Goal: Task Accomplishment & Management: Use online tool/utility

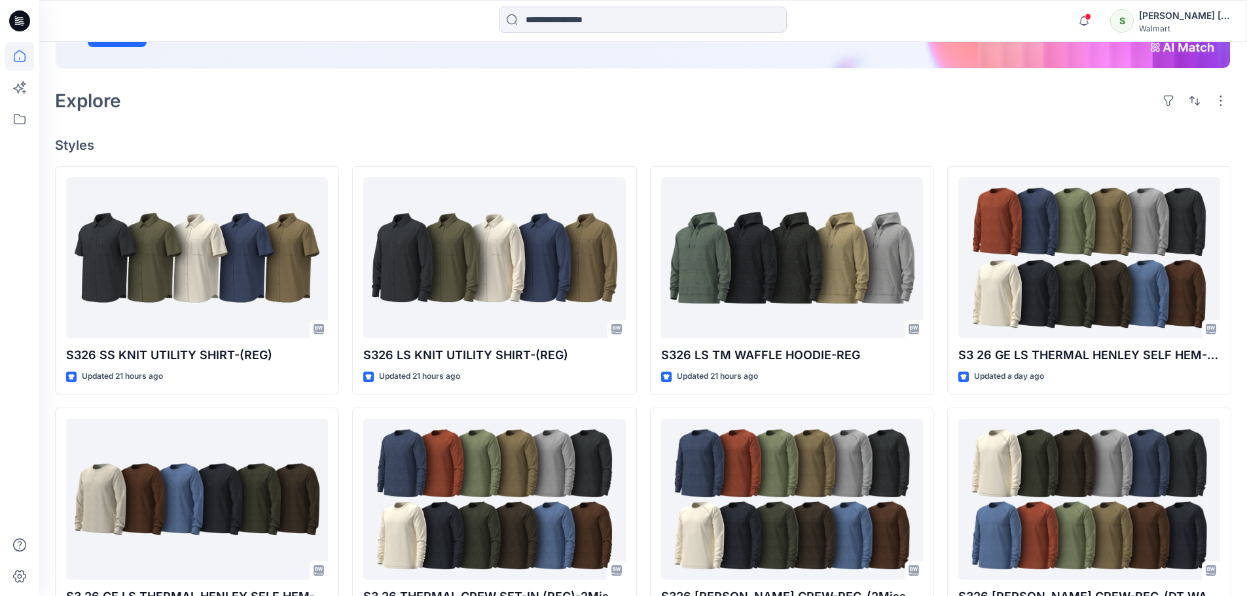
scroll to position [327, 0]
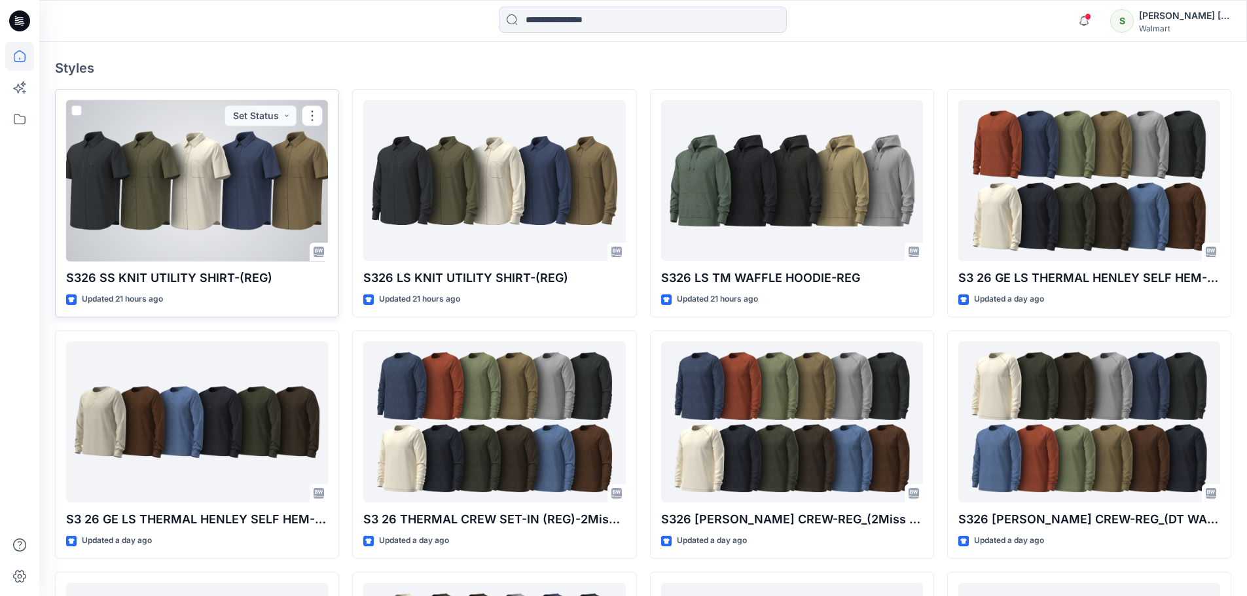
click at [177, 133] on div at bounding box center [197, 181] width 262 height 162
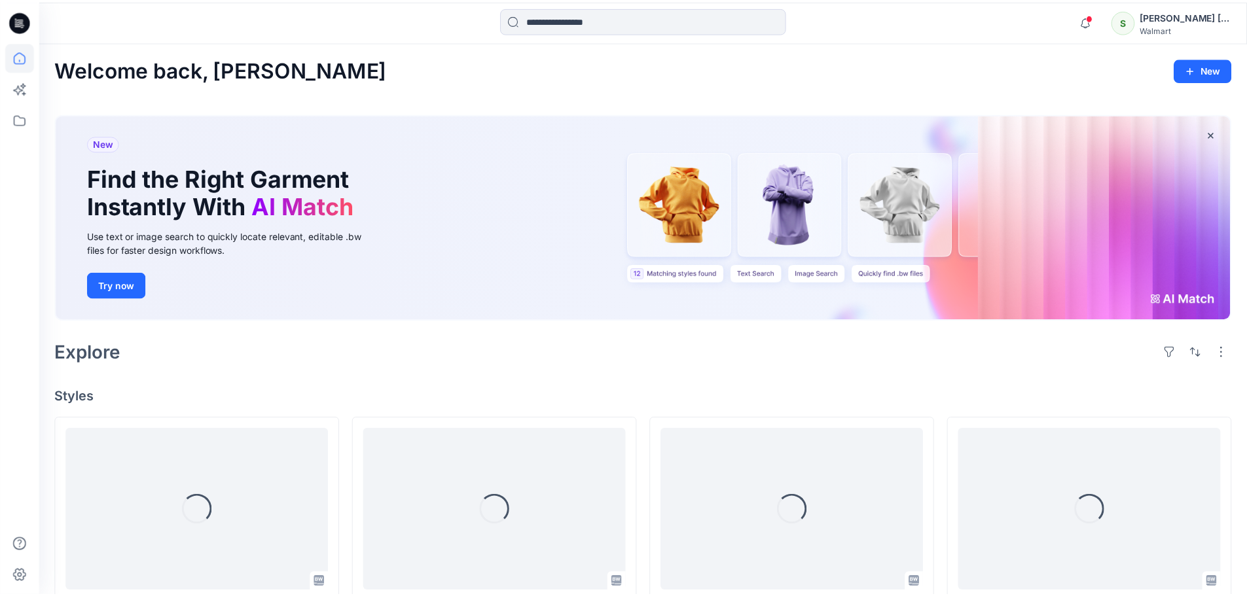
scroll to position [327, 0]
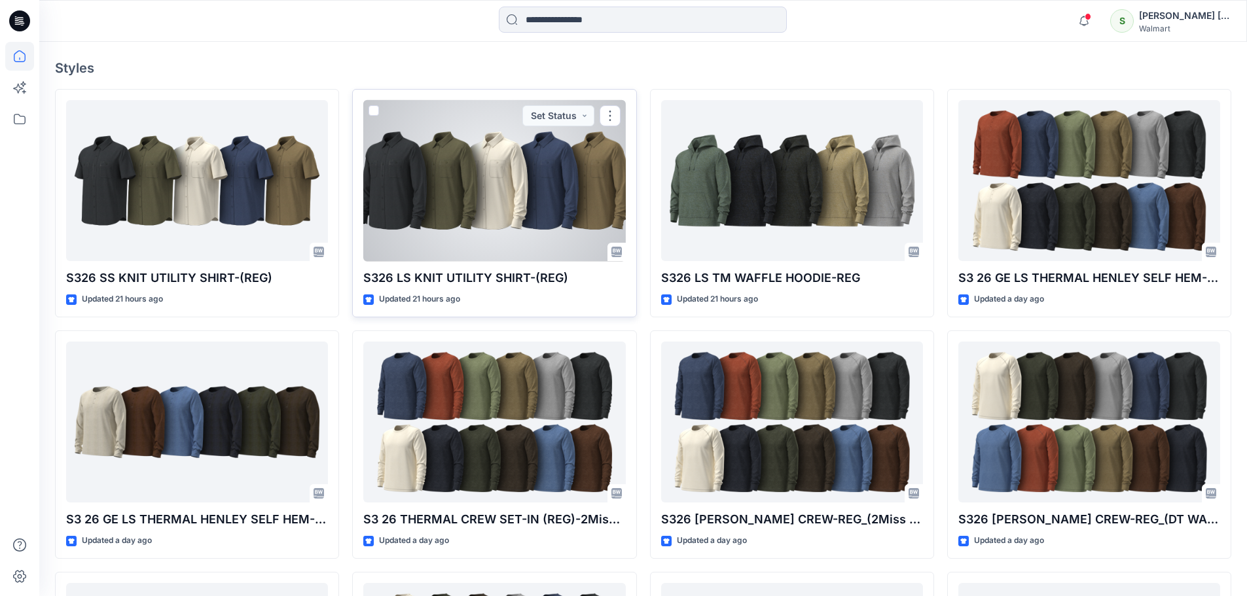
click at [522, 204] on div at bounding box center [494, 181] width 262 height 162
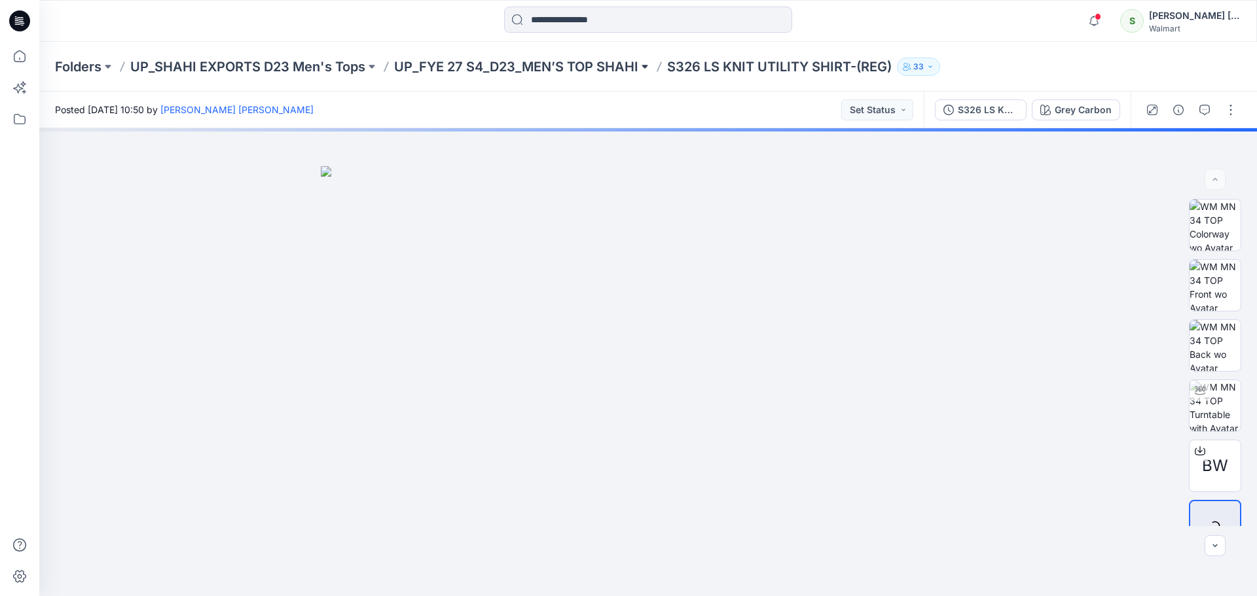
click at [646, 67] on button at bounding box center [644, 67] width 13 height 18
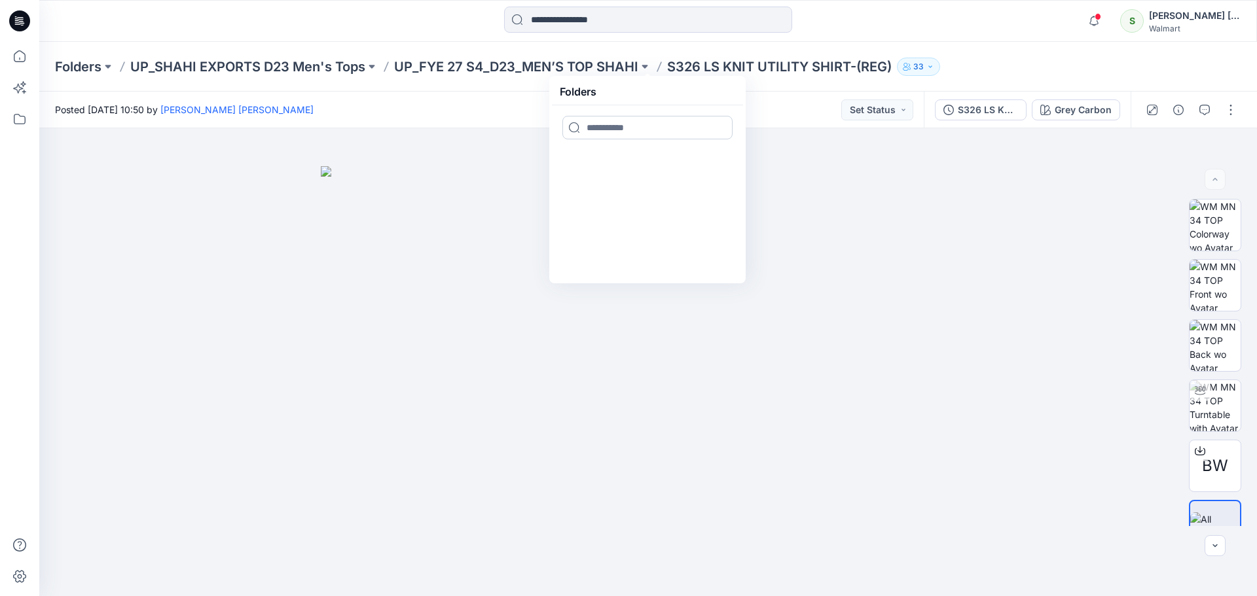
click at [619, 132] on input at bounding box center [647, 128] width 170 height 24
click at [1224, 108] on button "button" at bounding box center [1230, 110] width 21 height 21
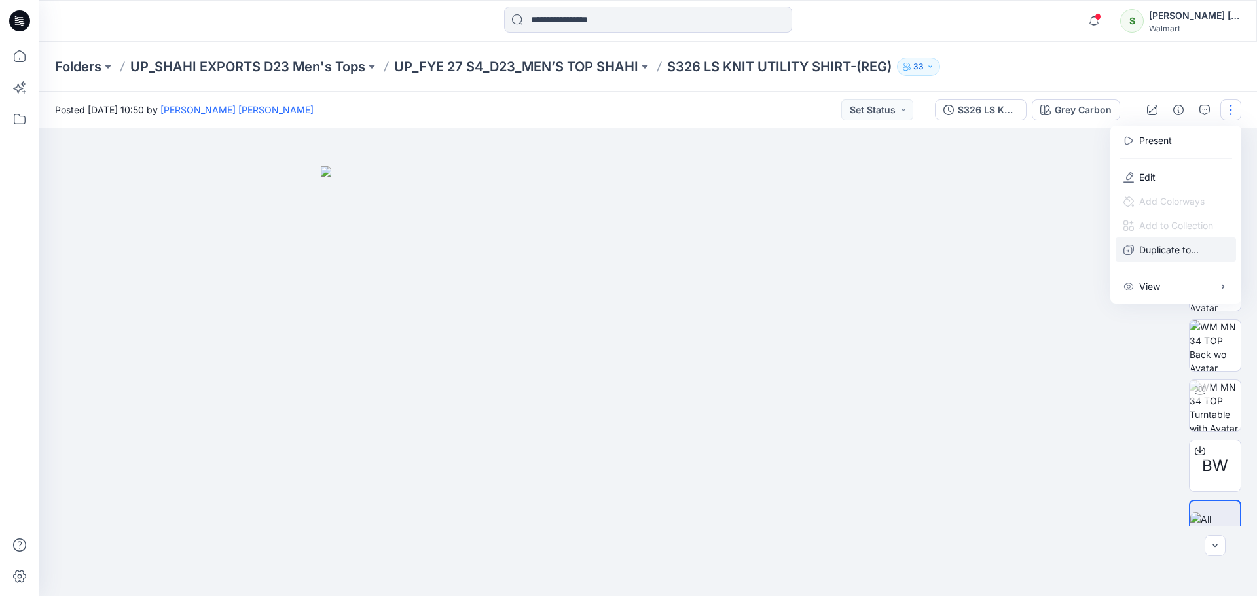
click at [1197, 251] on p "Duplicate to..." at bounding box center [1169, 250] width 60 height 14
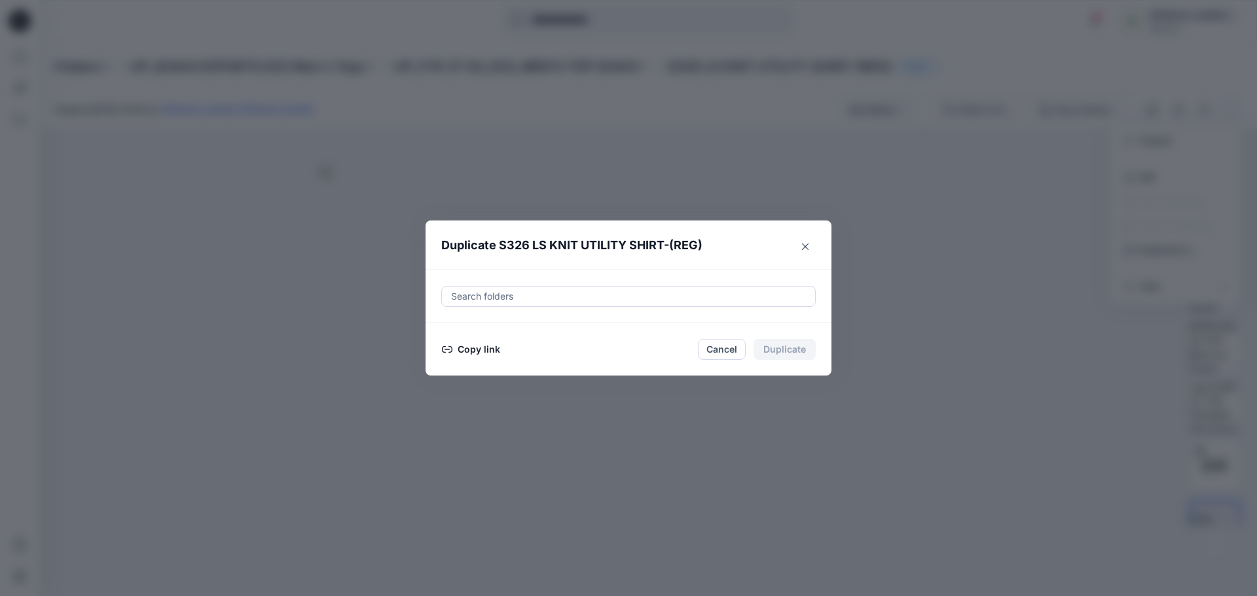
click at [503, 293] on div at bounding box center [628, 297] width 357 height 16
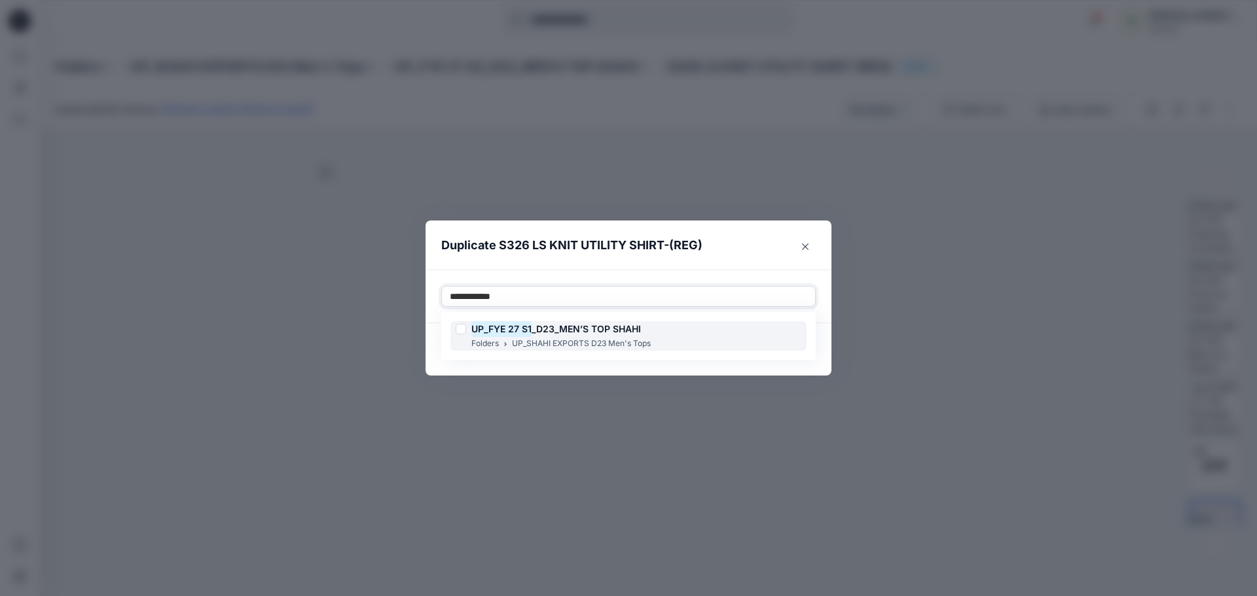
click at [593, 335] on span "_D23_MEN’S TOP SHAHI" at bounding box center [586, 328] width 109 height 11
type input "*"
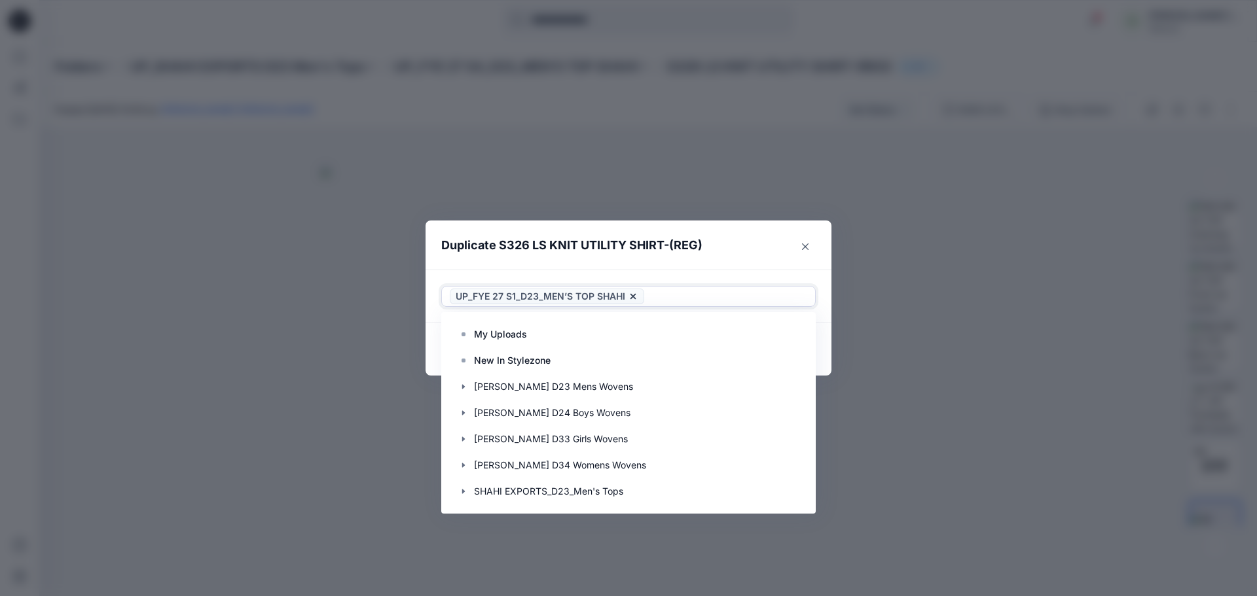
click at [585, 298] on span "UP_FYE 27 S1_D23_MEN’S TOP SHAHI" at bounding box center [541, 297] width 170 height 16
click at [634, 297] on icon at bounding box center [632, 296] width 5 height 5
click at [519, 299] on div at bounding box center [628, 297] width 357 height 16
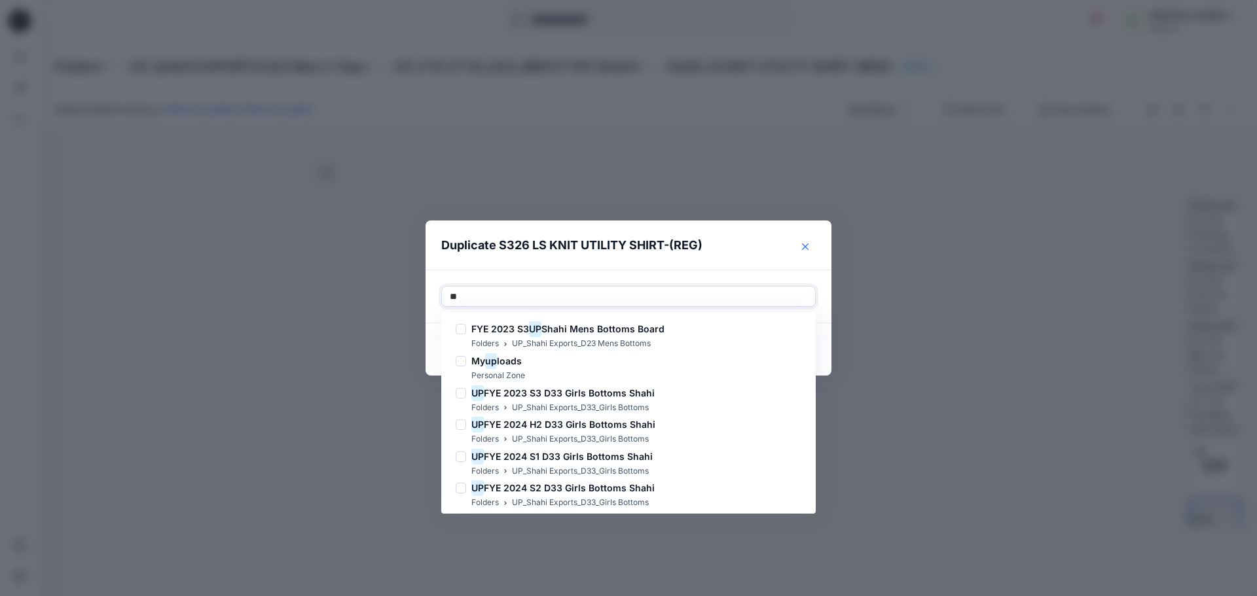
type input "**"
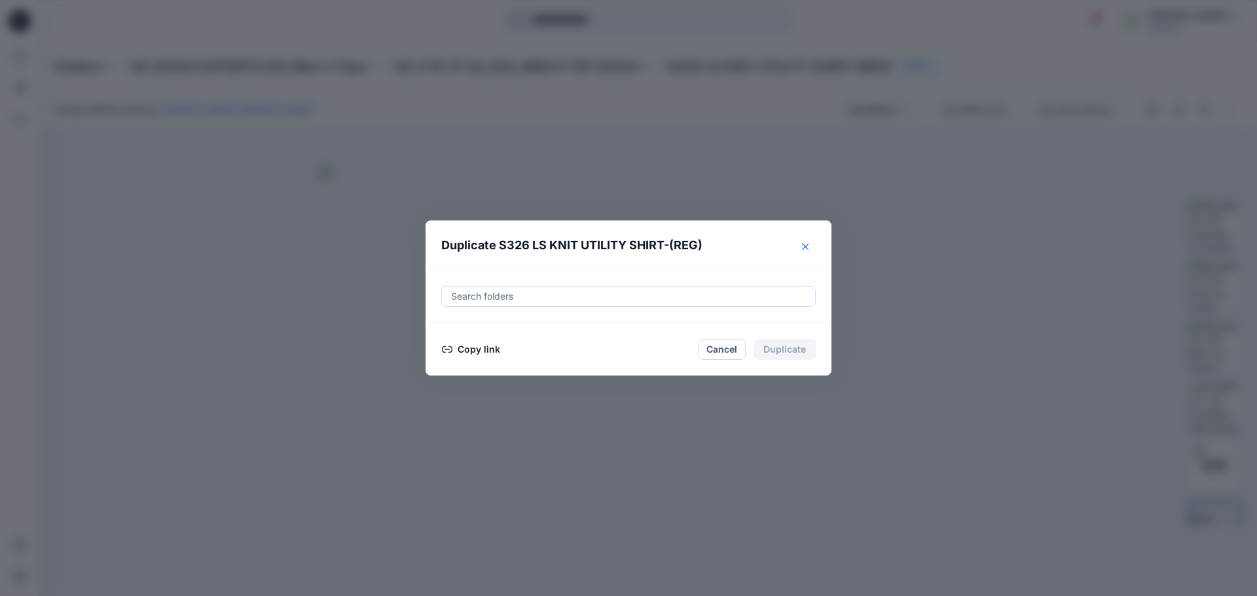
click at [804, 247] on icon "Close" at bounding box center [805, 247] width 7 height 7
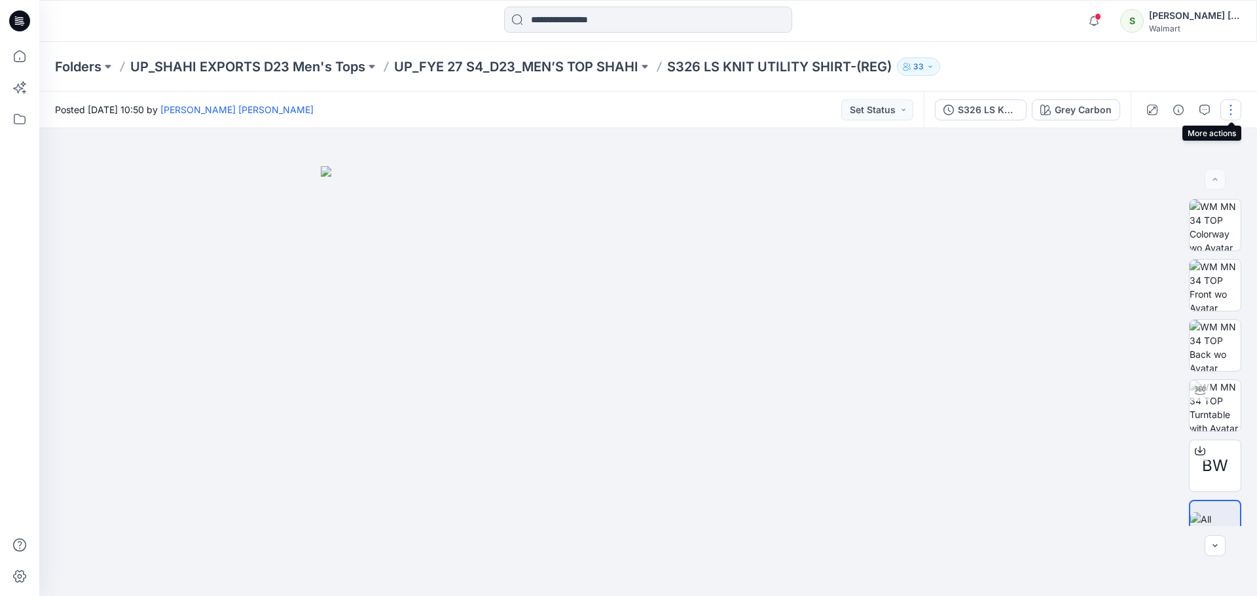
click at [1231, 111] on button "button" at bounding box center [1230, 110] width 21 height 21
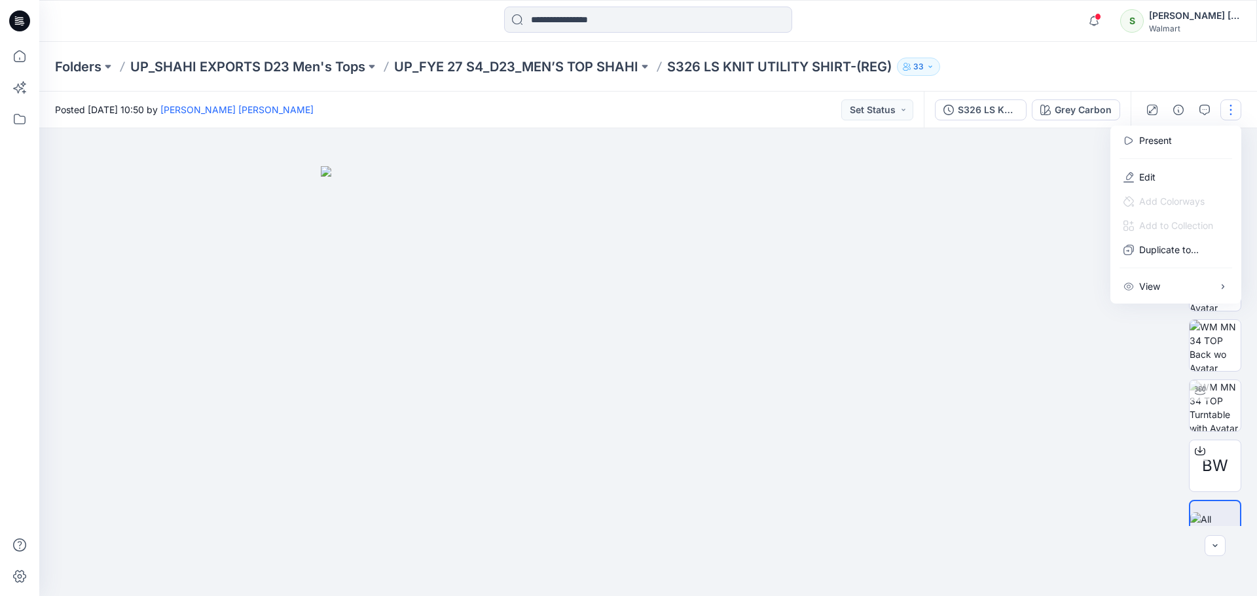
click at [964, 255] on img at bounding box center [648, 381] width 655 height 431
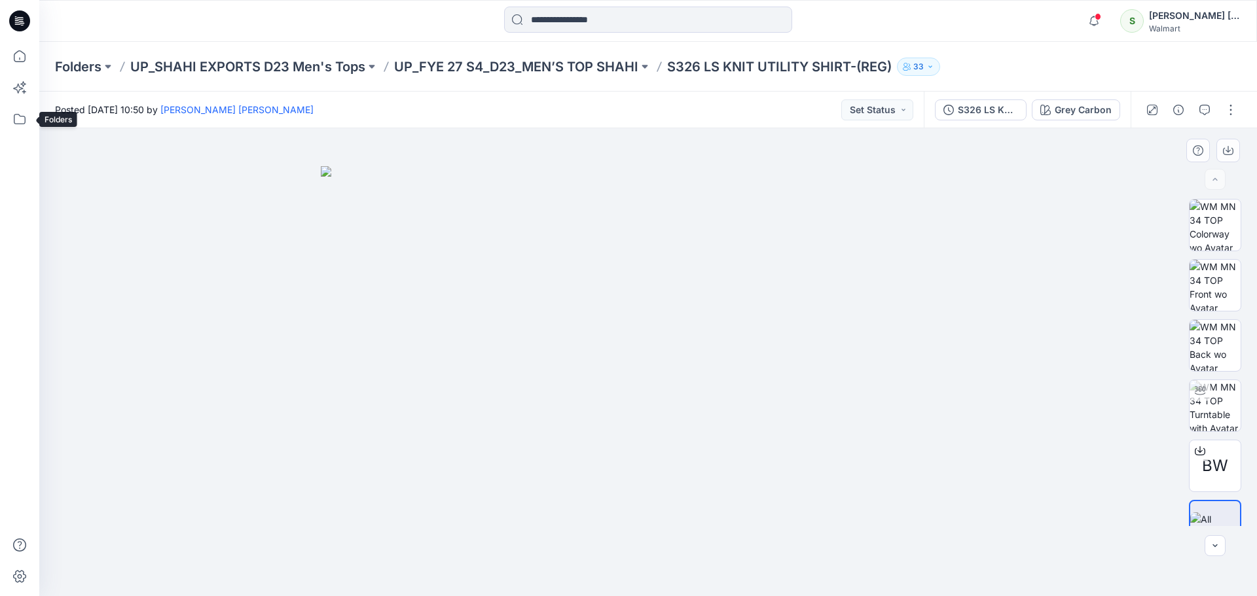
click at [427, 217] on img at bounding box center [648, 381] width 655 height 431
click at [19, 20] on icon at bounding box center [19, 20] width 21 height 21
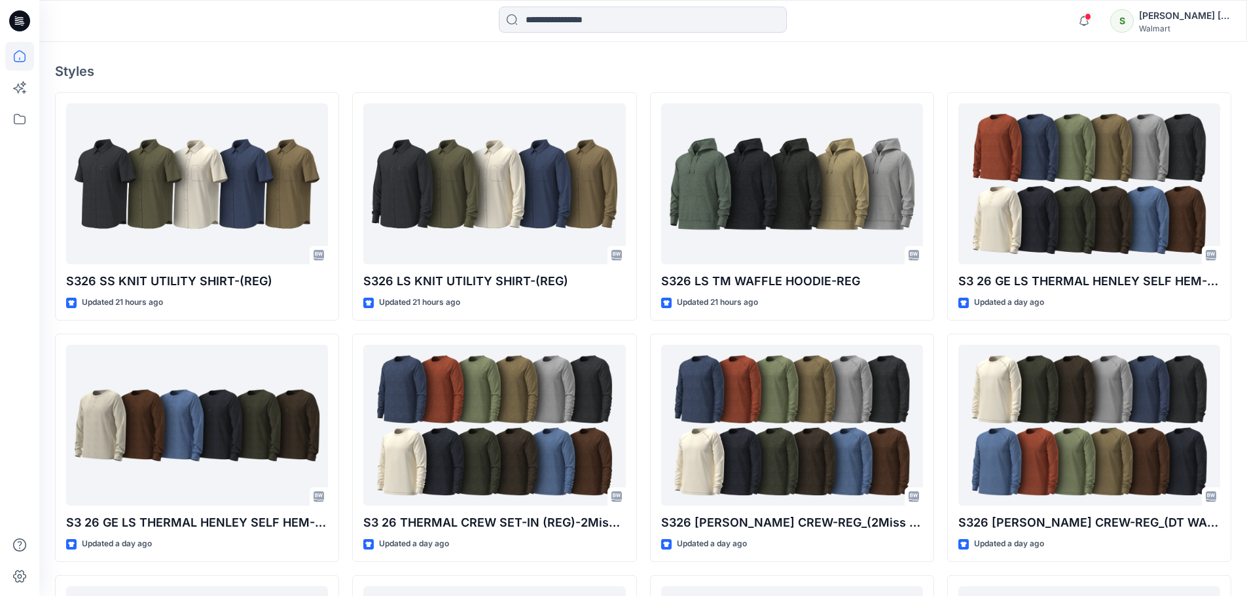
scroll to position [327, 0]
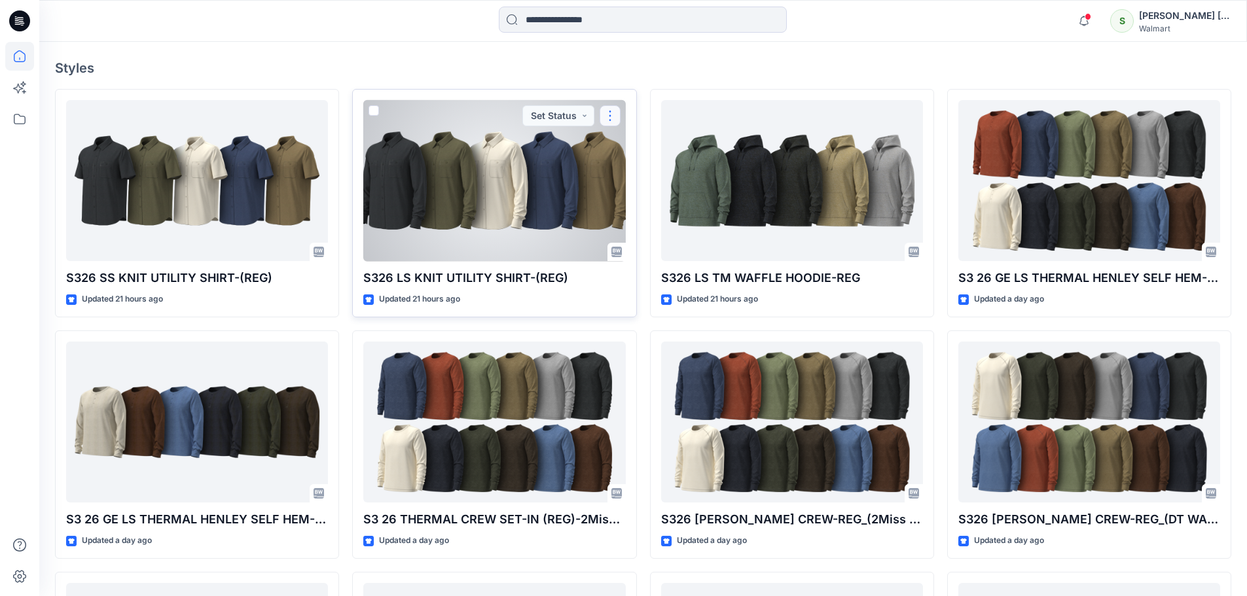
click at [608, 116] on button "button" at bounding box center [610, 115] width 21 height 21
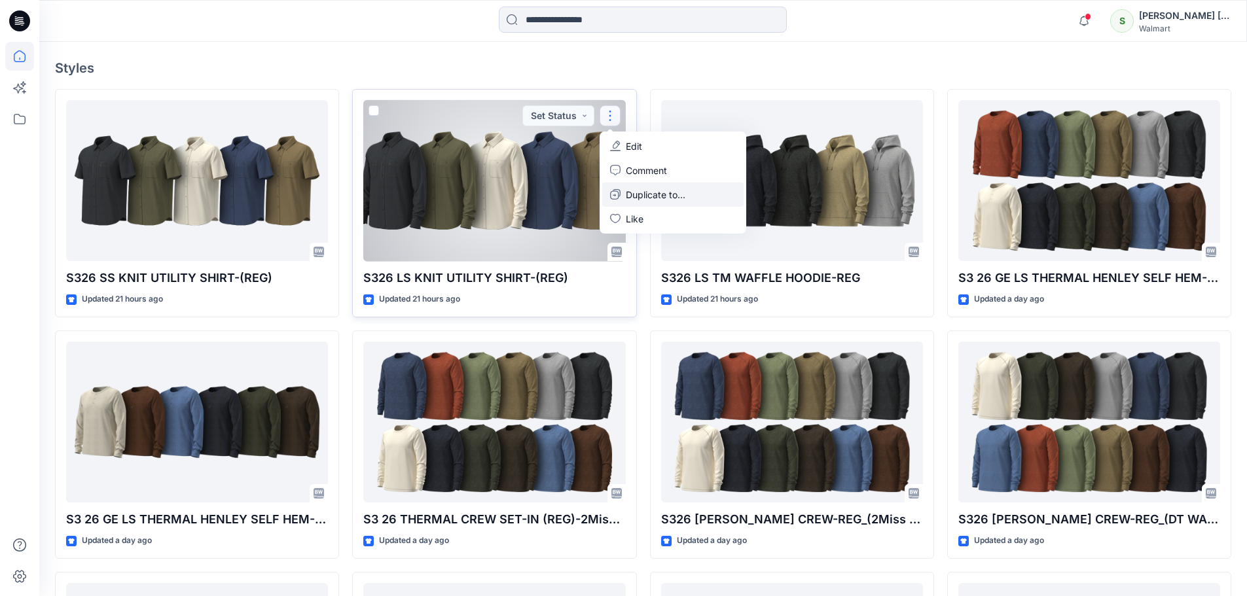
click at [638, 195] on p "Duplicate to..." at bounding box center [656, 195] width 60 height 14
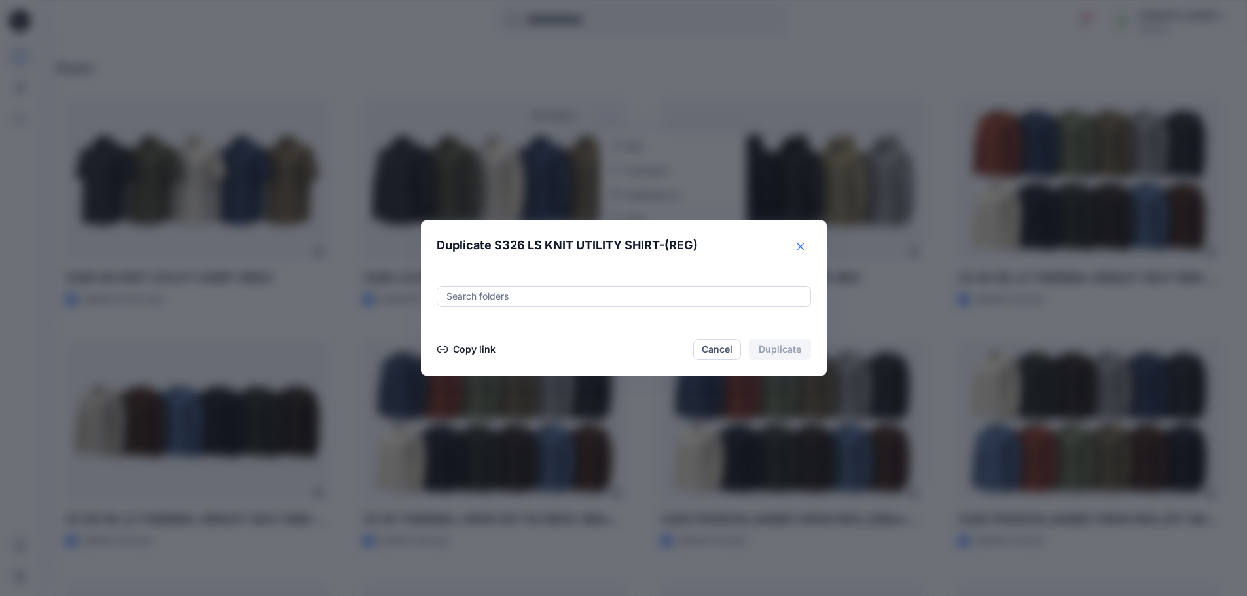
click at [810, 245] on button "Close" at bounding box center [800, 246] width 21 height 21
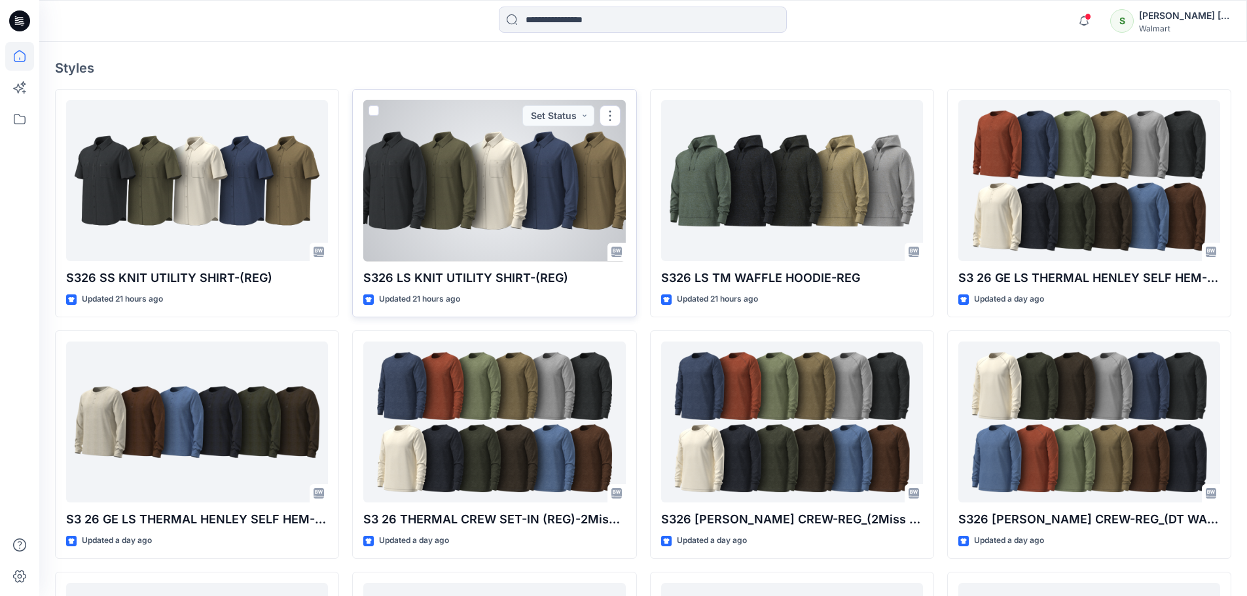
click at [515, 200] on div at bounding box center [494, 181] width 262 height 162
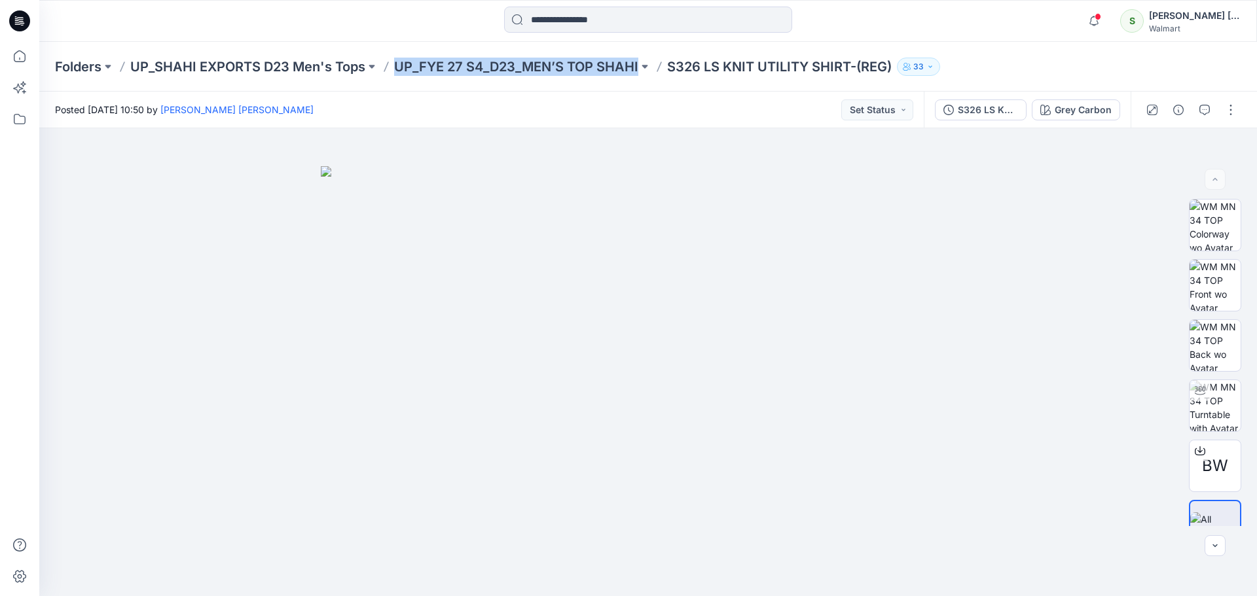
drag, startPoint x: 391, startPoint y: 67, endPoint x: 642, endPoint y: 80, distance: 251.1
click at [642, 80] on div "Folders UP_SHAHI EXPORTS D23 Men's Tops UP_FYE 27 S4_D23_MEN’S TOP SHAHI S326 L…" at bounding box center [648, 67] width 1218 height 50
copy div "UP_FYE 27 S4_D23_MEN’S TOP SHAHI"
drag, startPoint x: 27, startPoint y: 22, endPoint x: 80, endPoint y: 29, distance: 52.9
click at [28, 22] on icon at bounding box center [19, 20] width 21 height 21
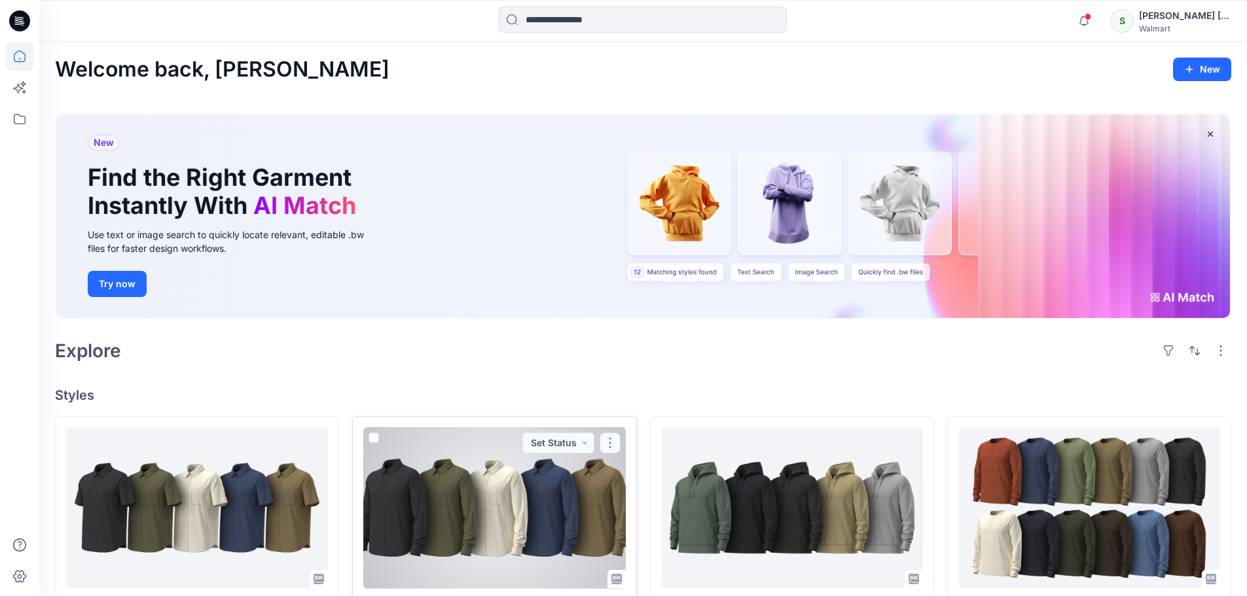
click at [613, 445] on button "button" at bounding box center [610, 443] width 21 height 21
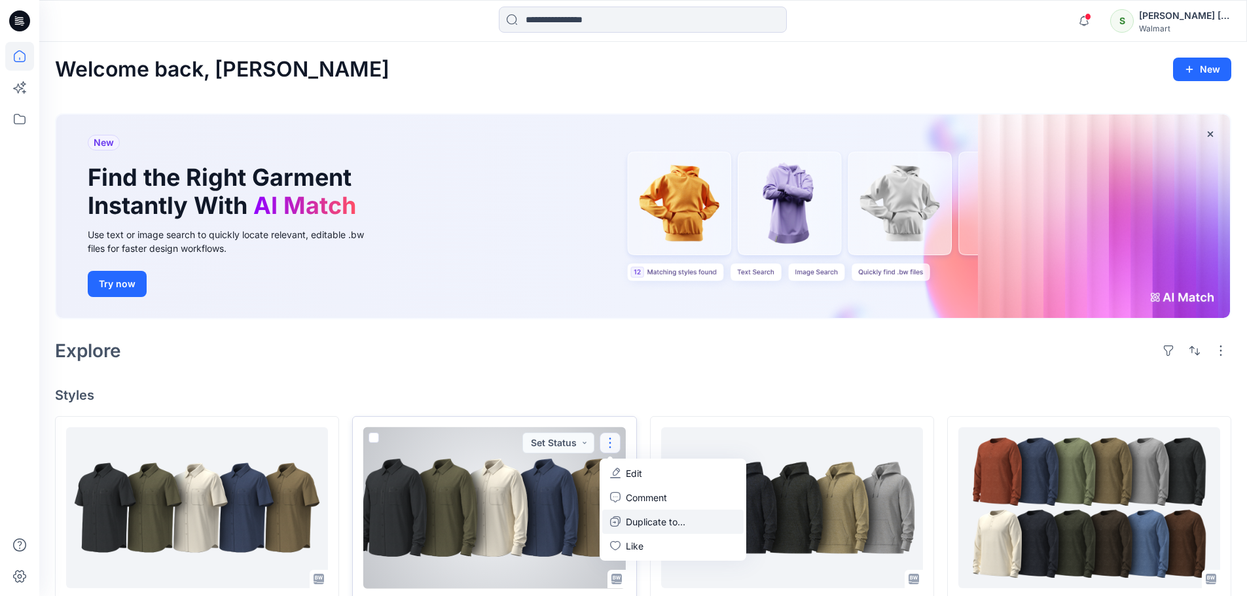
click at [661, 523] on p "Duplicate to..." at bounding box center [656, 522] width 60 height 14
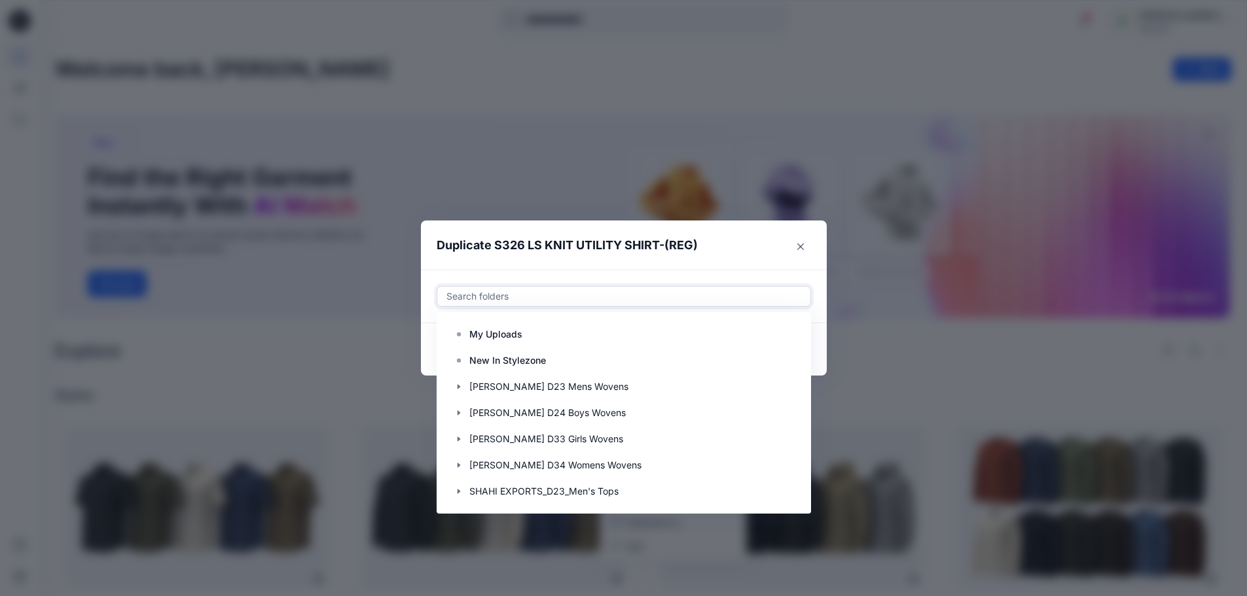
click at [482, 295] on div at bounding box center [623, 297] width 357 height 16
paste input "**********"
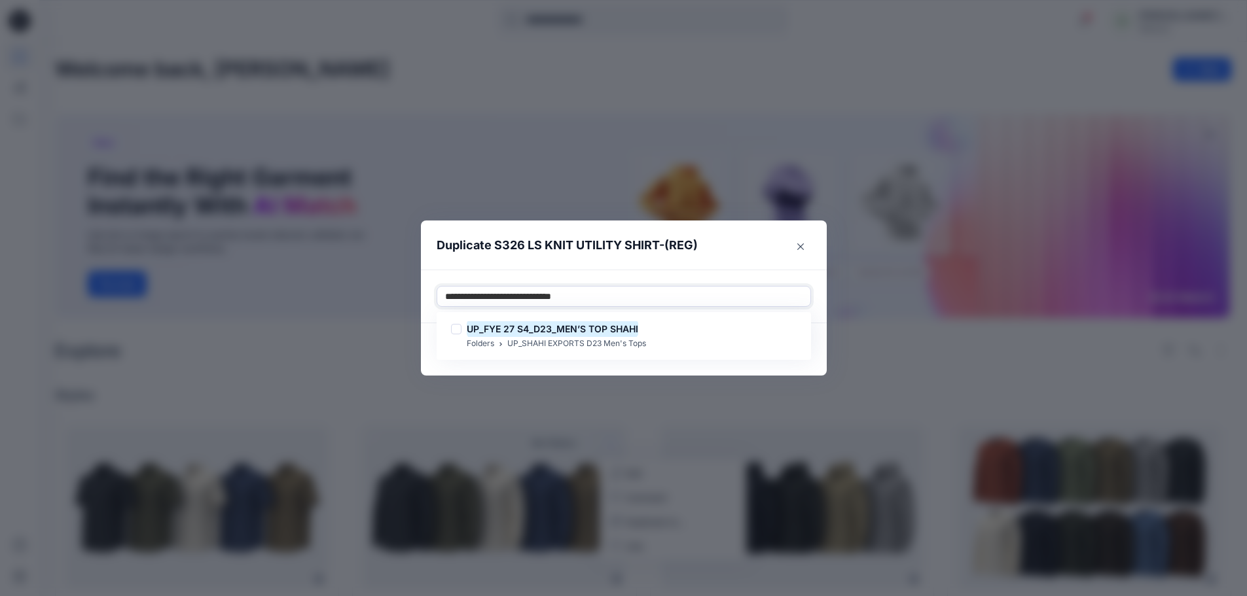
click at [511, 297] on input "**********" at bounding box center [531, 297] width 172 height 16
type input "**********"
click at [539, 331] on mark "UP_FYE 27 S3_D23_MEN’S TOP SHAHI" at bounding box center [553, 329] width 172 height 18
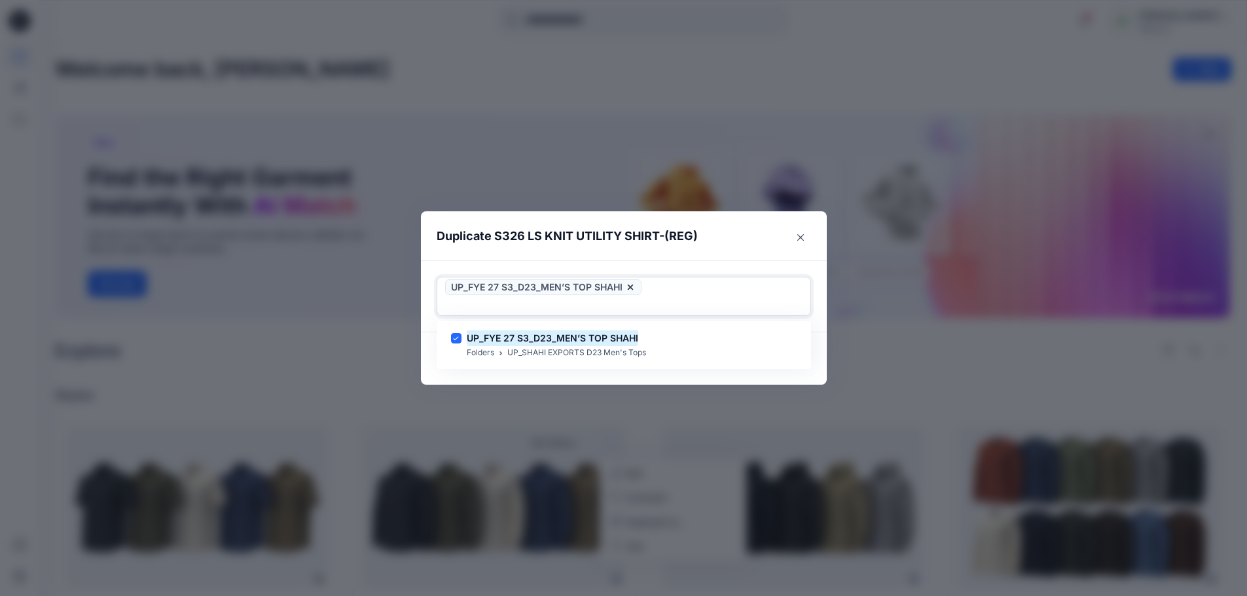
click at [695, 285] on div "Use Up and Down to choose options, press Enter to select the currently focused …" at bounding box center [624, 297] width 406 height 72
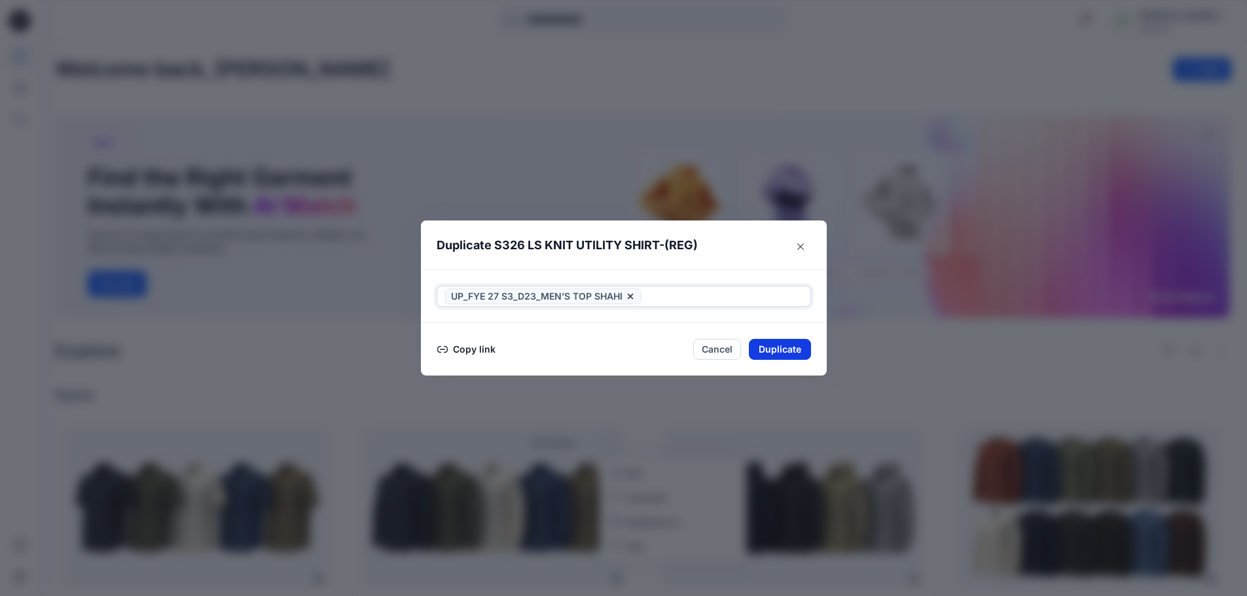
click at [789, 352] on button "Duplicate" at bounding box center [780, 349] width 62 height 21
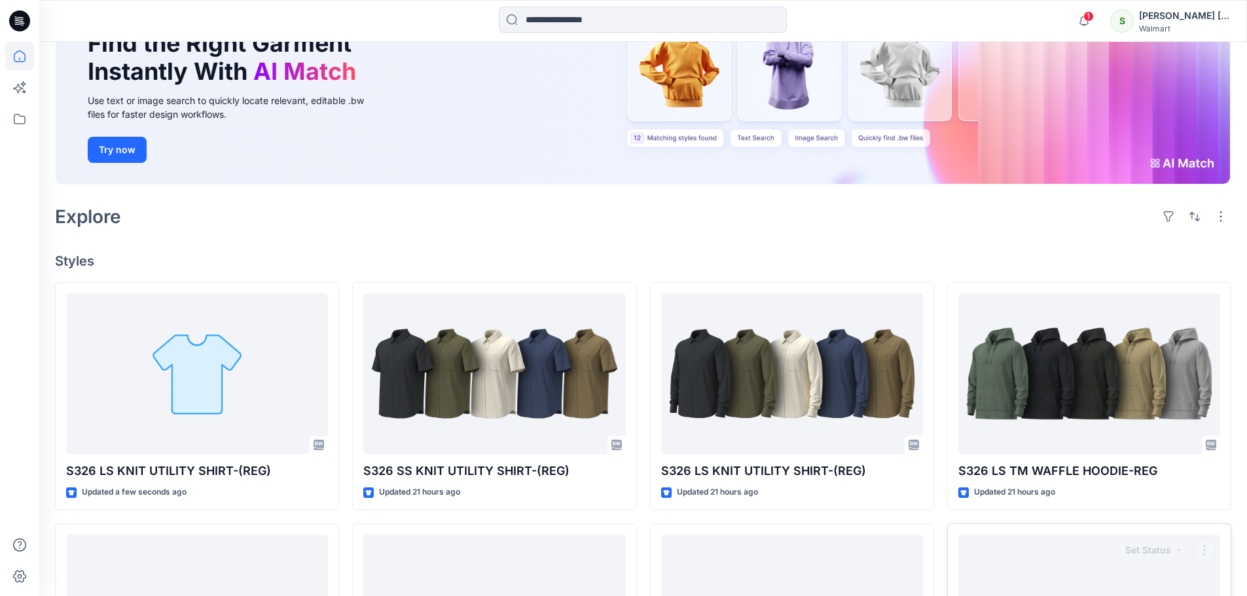
scroll to position [131, 0]
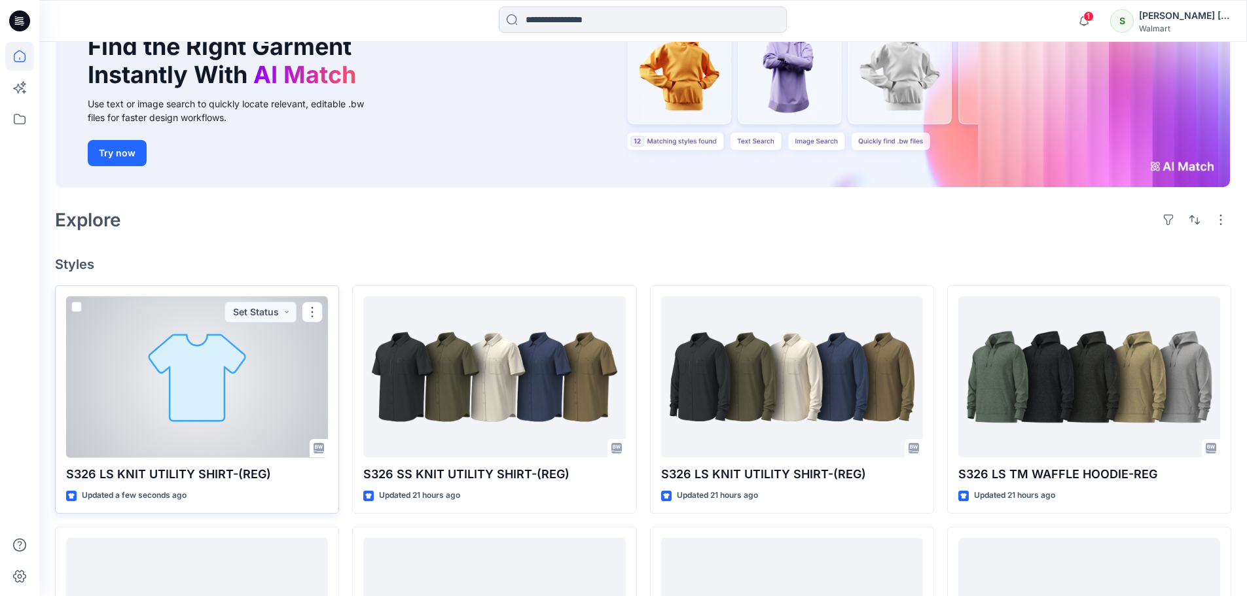
click at [321, 397] on div at bounding box center [197, 378] width 262 height 162
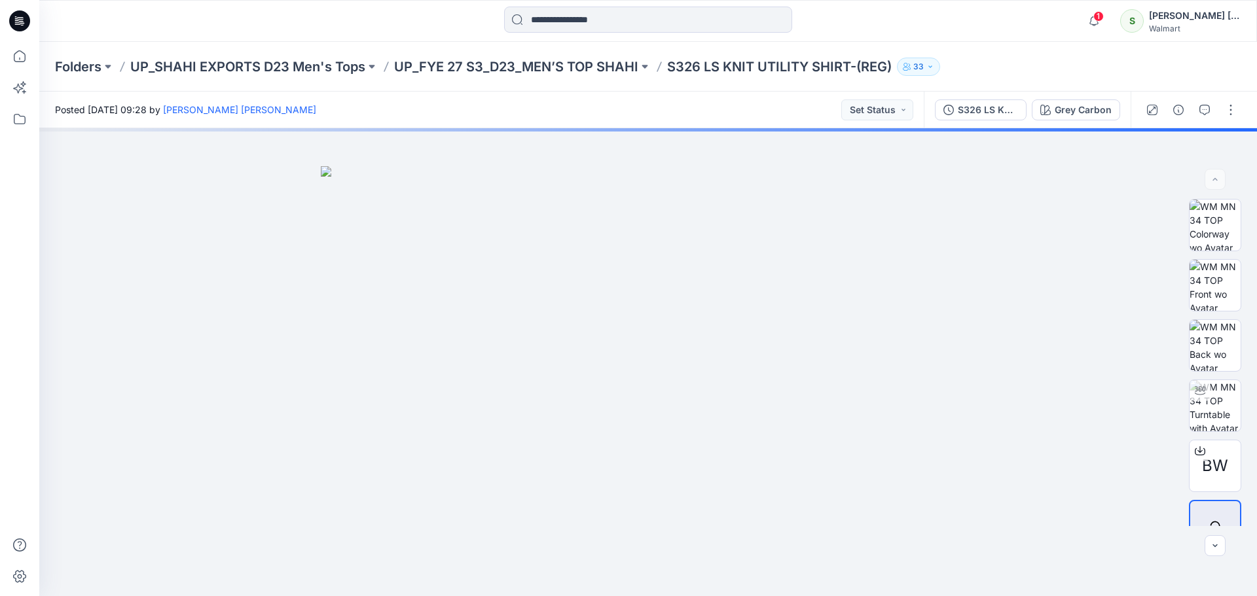
click at [17, 18] on icon at bounding box center [20, 17] width 7 height 1
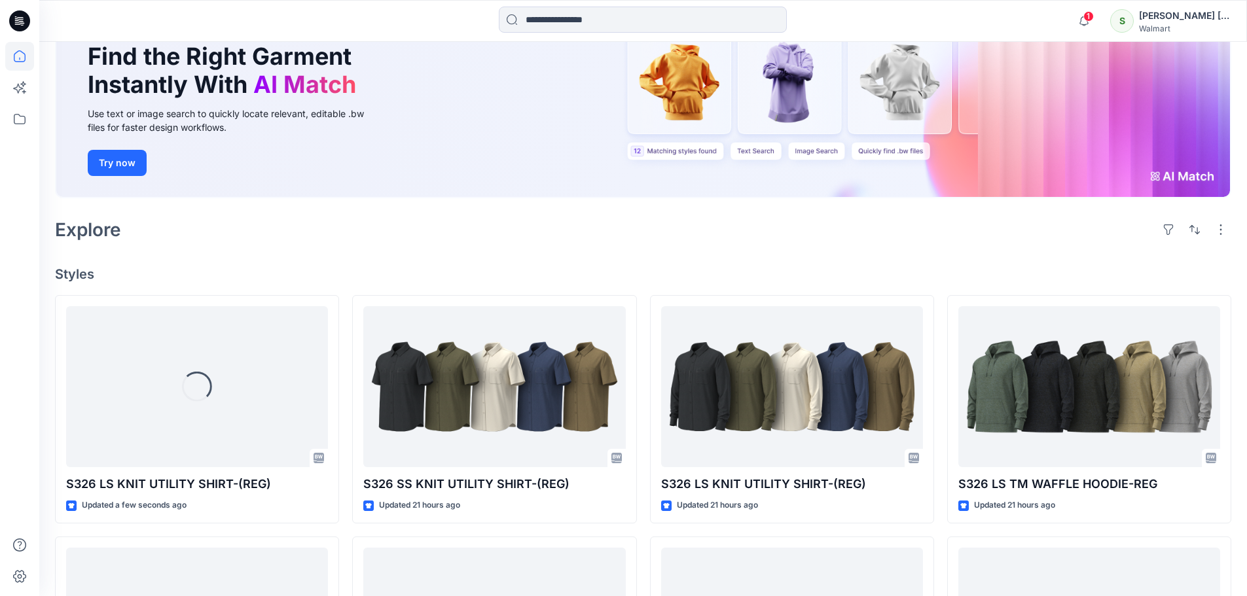
scroll to position [131, 0]
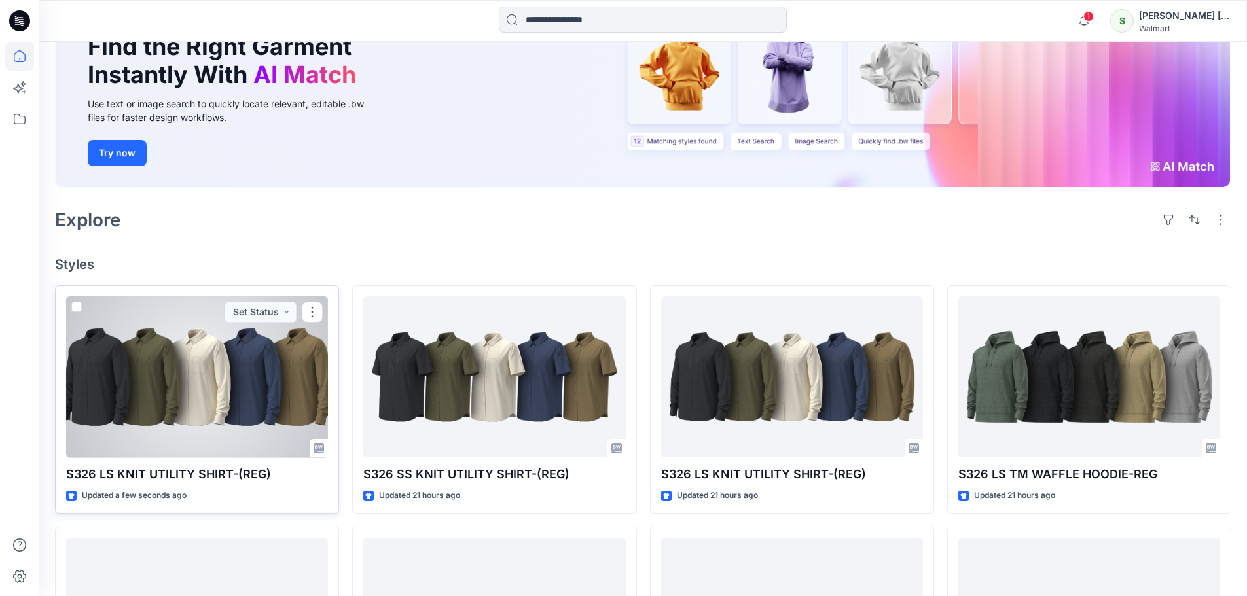
click at [202, 365] on div at bounding box center [197, 378] width 262 height 162
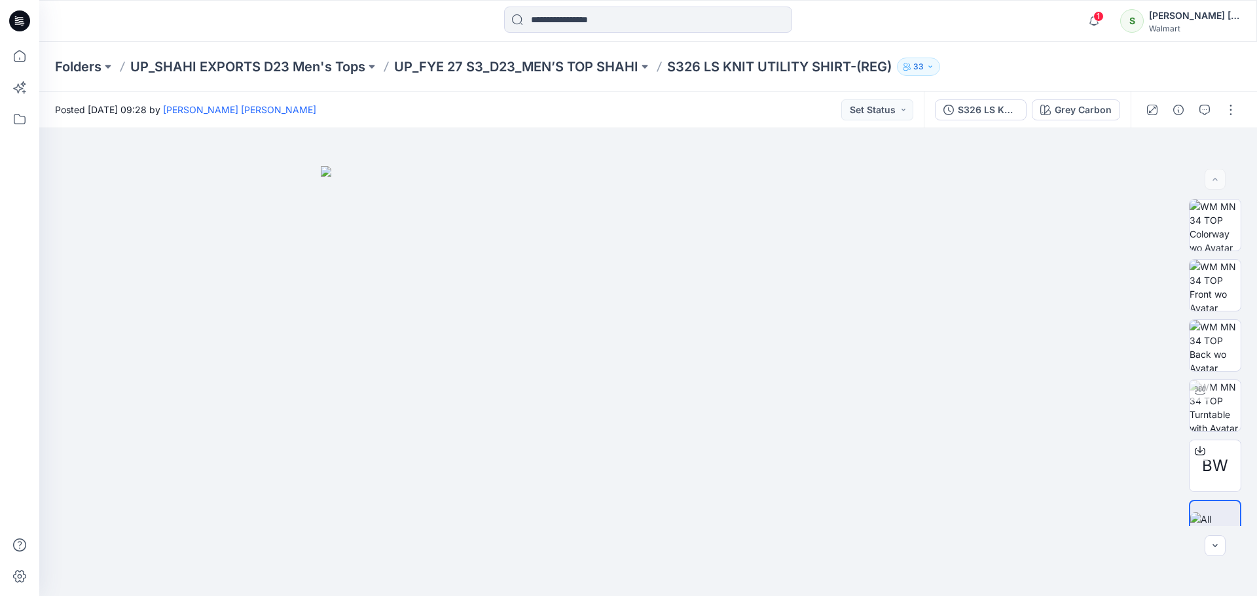
click at [19, 18] on icon at bounding box center [20, 17] width 7 height 1
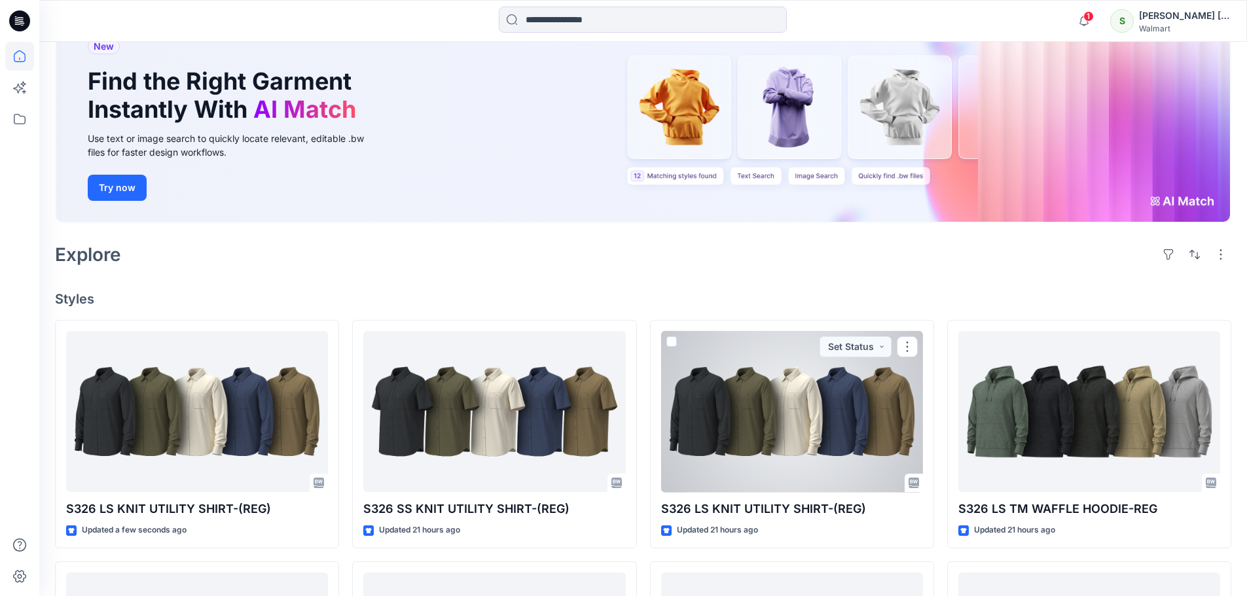
scroll to position [131, 0]
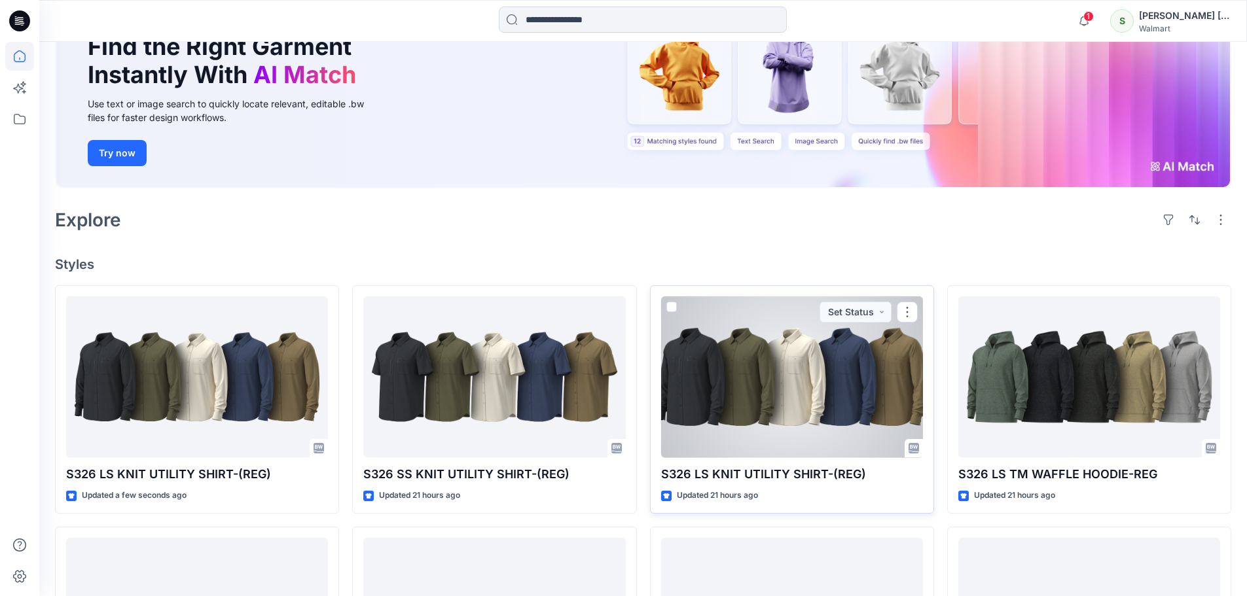
click at [773, 367] on div at bounding box center [792, 378] width 262 height 162
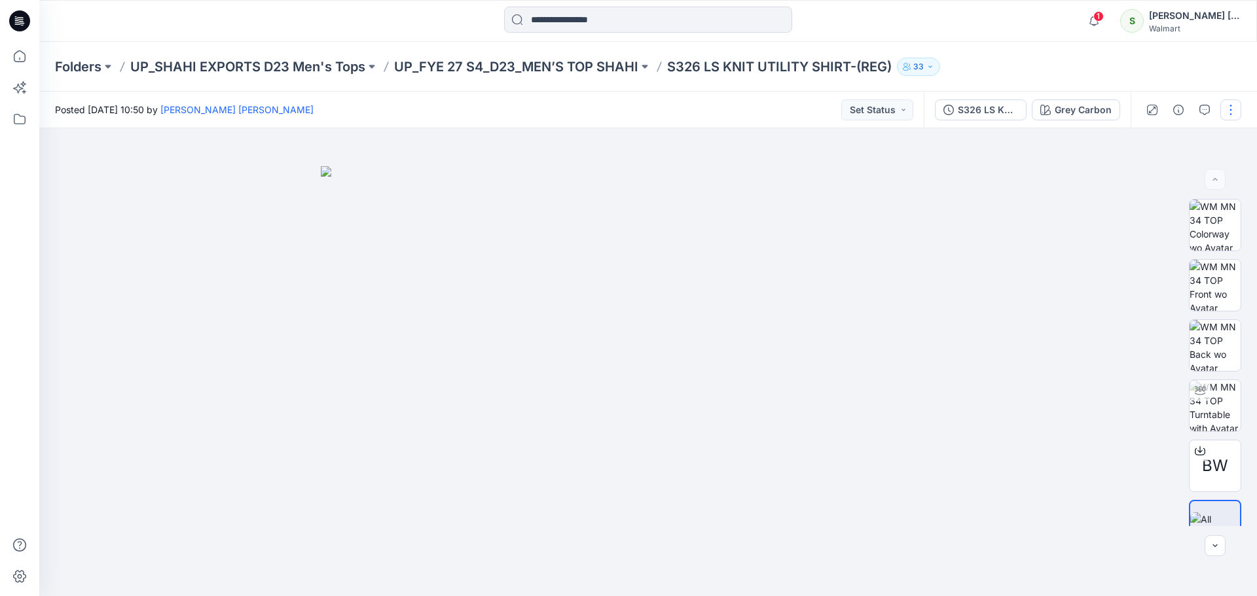
click at [1227, 113] on button "button" at bounding box center [1230, 110] width 21 height 21
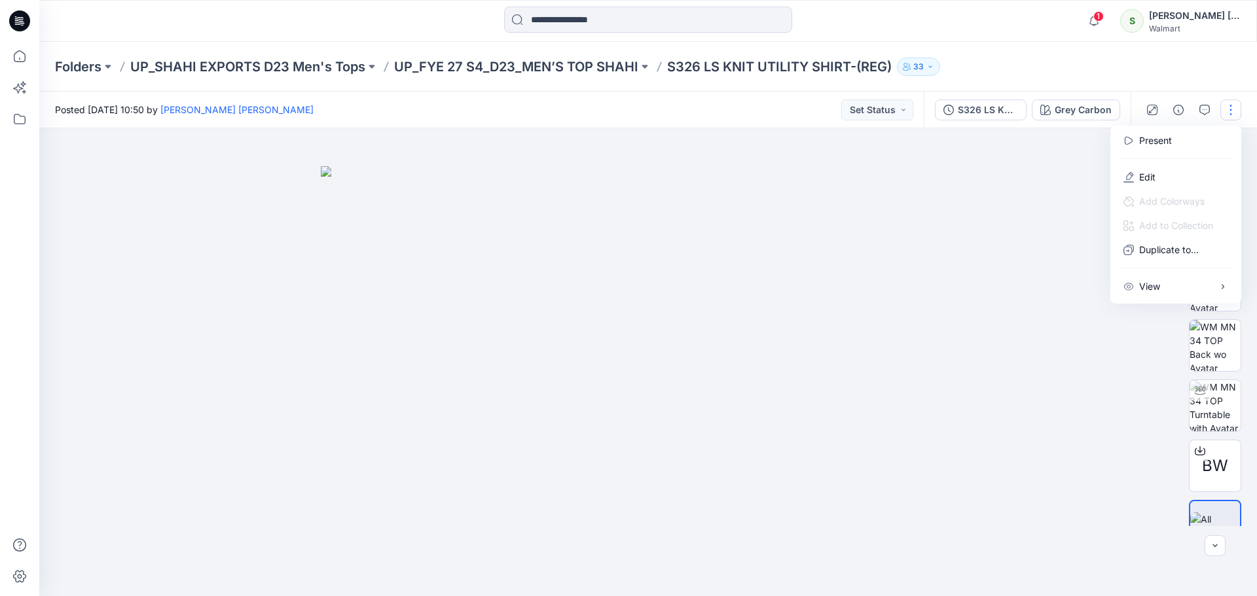
click at [17, 18] on icon at bounding box center [20, 17] width 7 height 1
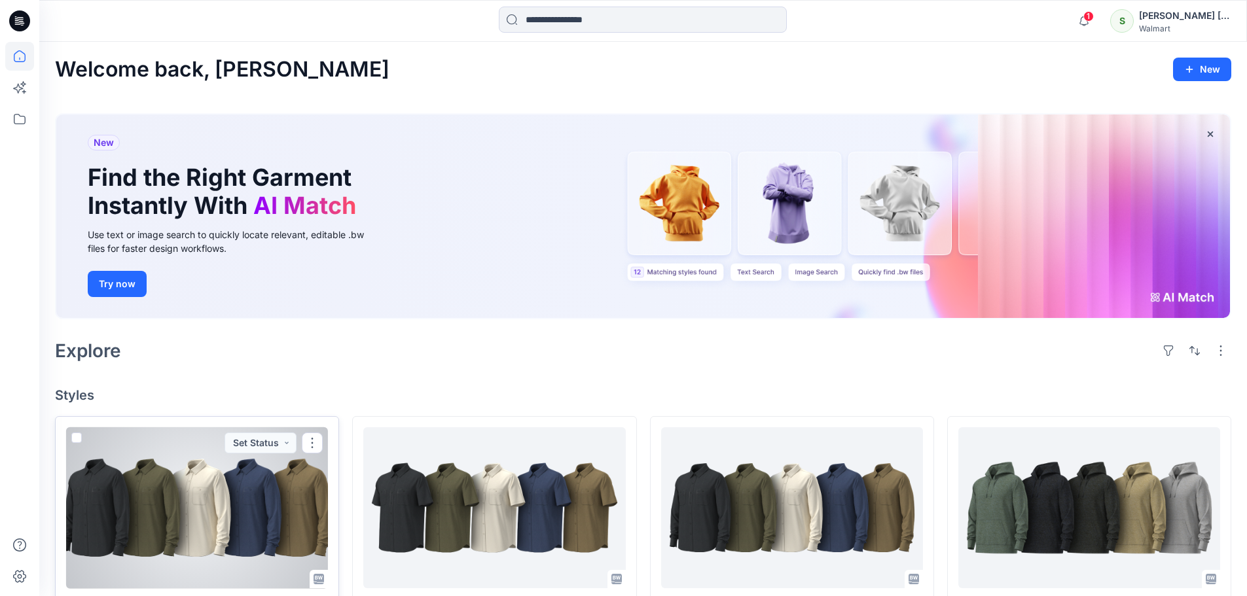
click at [220, 498] on div at bounding box center [197, 508] width 262 height 162
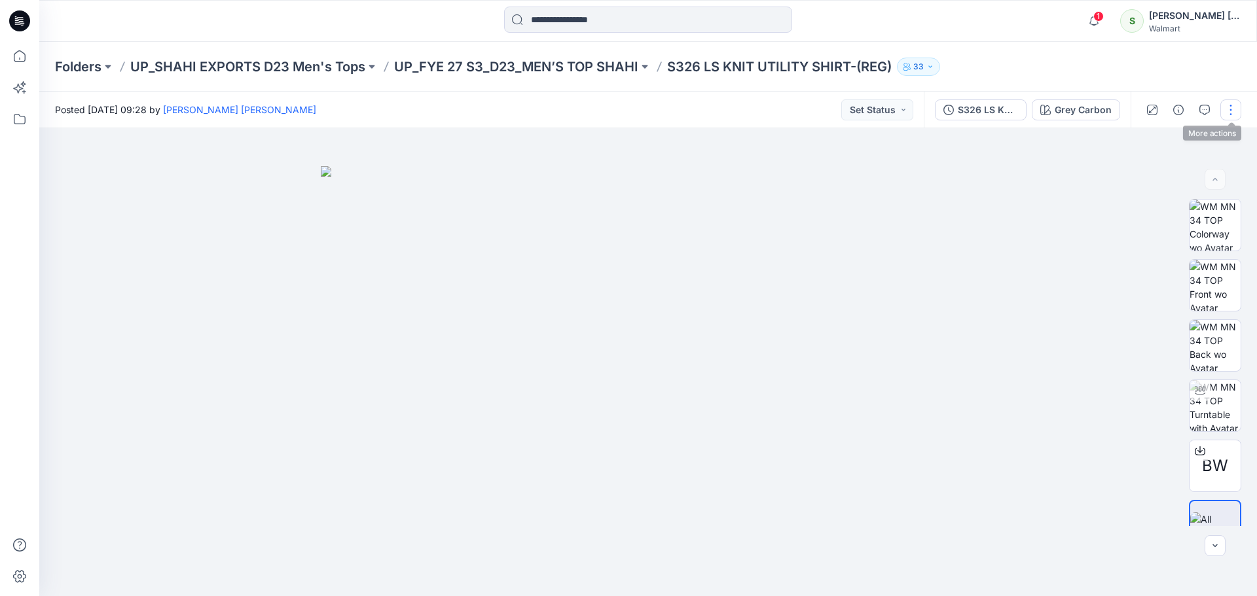
click at [1233, 107] on button "button" at bounding box center [1230, 110] width 21 height 21
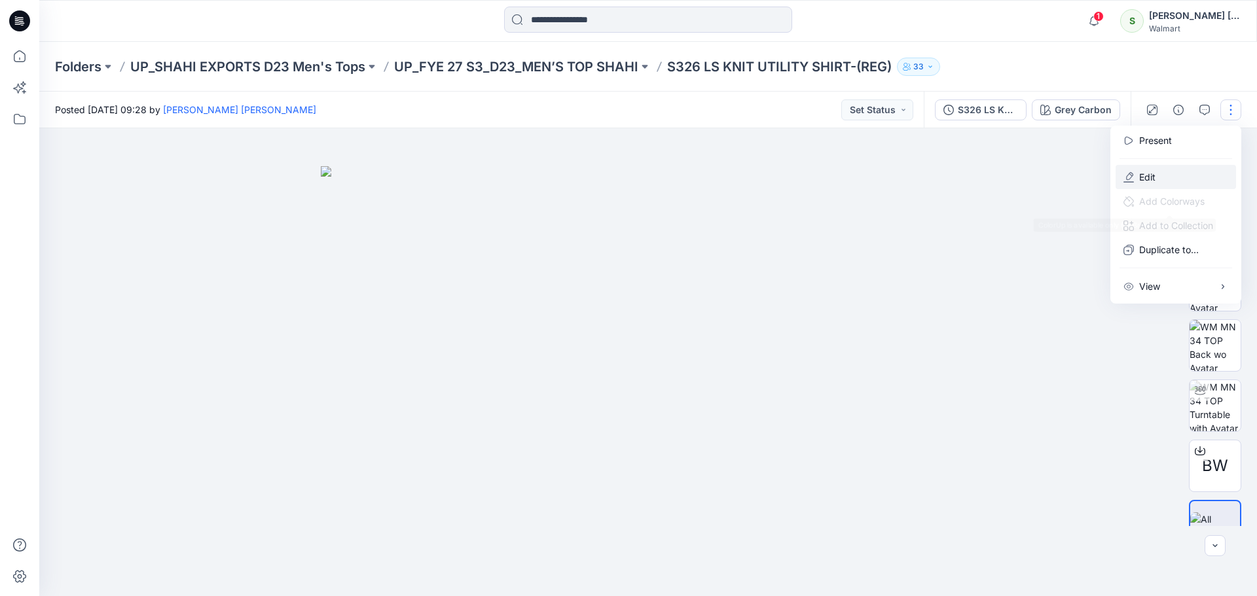
click at [1146, 181] on p "Edit" at bounding box center [1147, 177] width 16 height 14
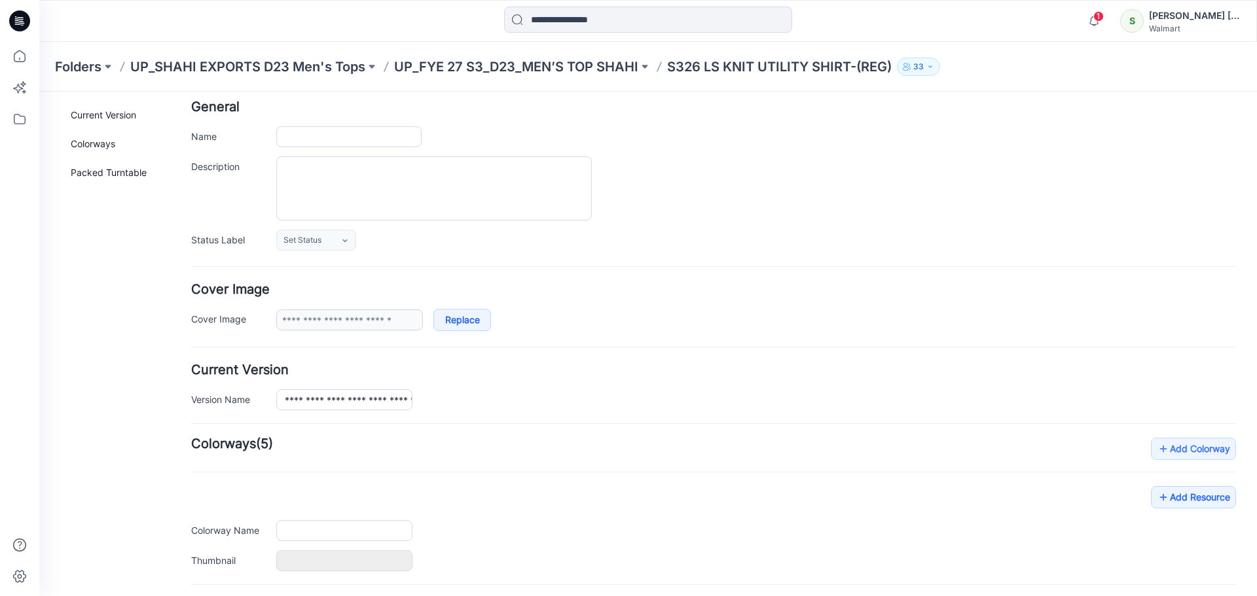
type input "**********"
type textarea "**********"
type input "**********"
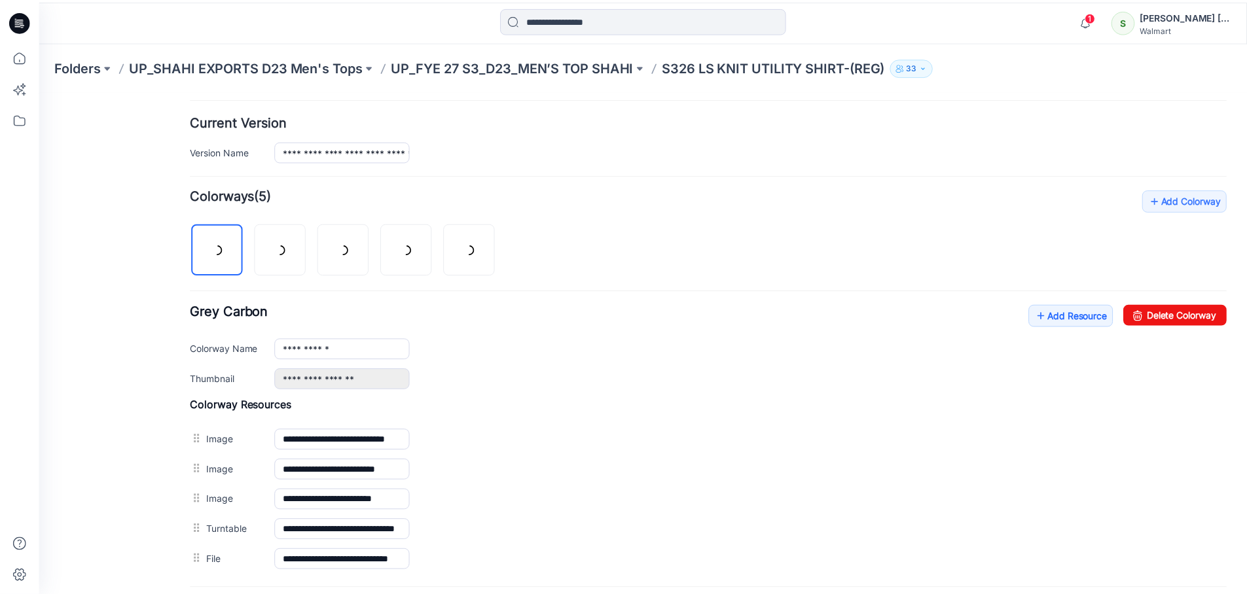
scroll to position [441, 0]
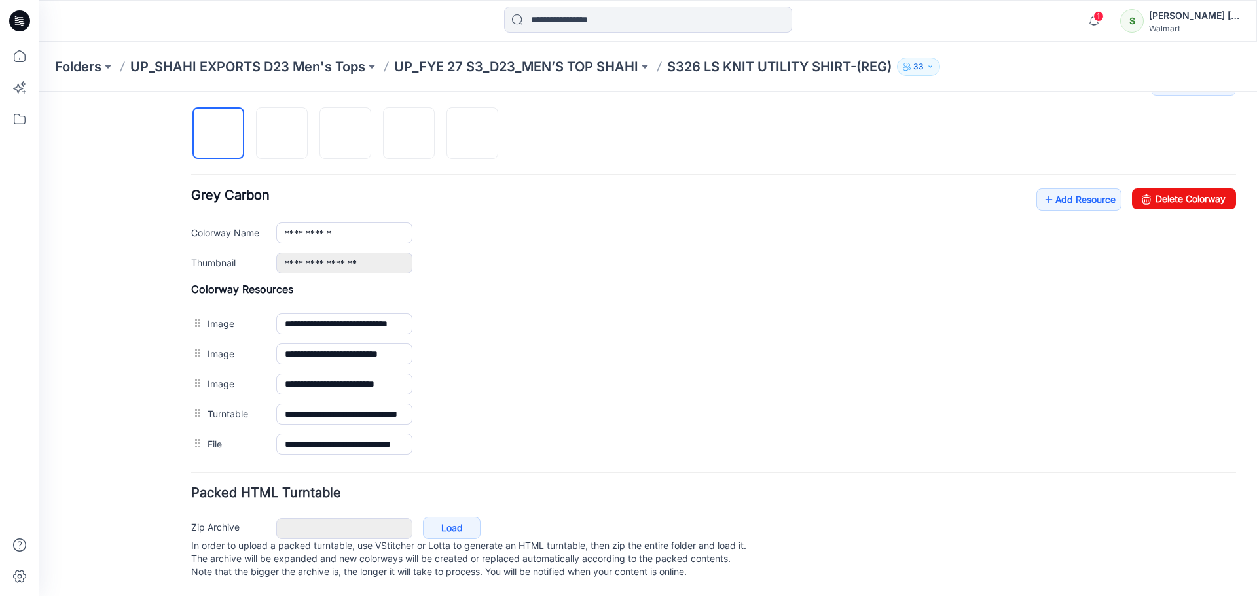
click at [24, 23] on icon at bounding box center [22, 23] width 5 height 1
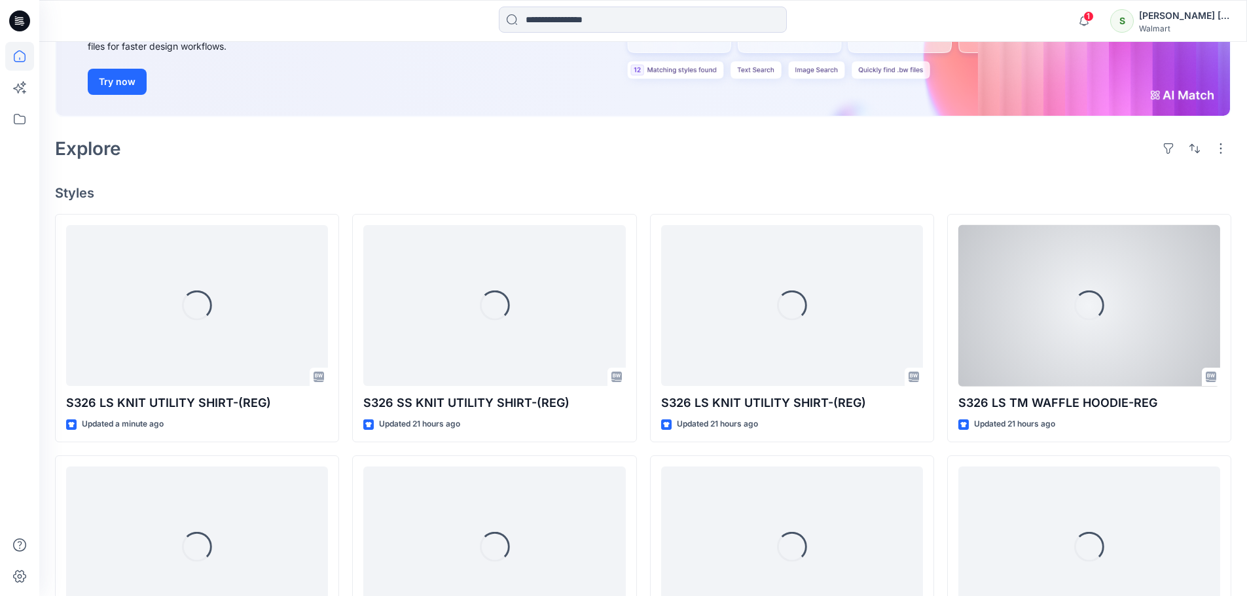
scroll to position [327, 0]
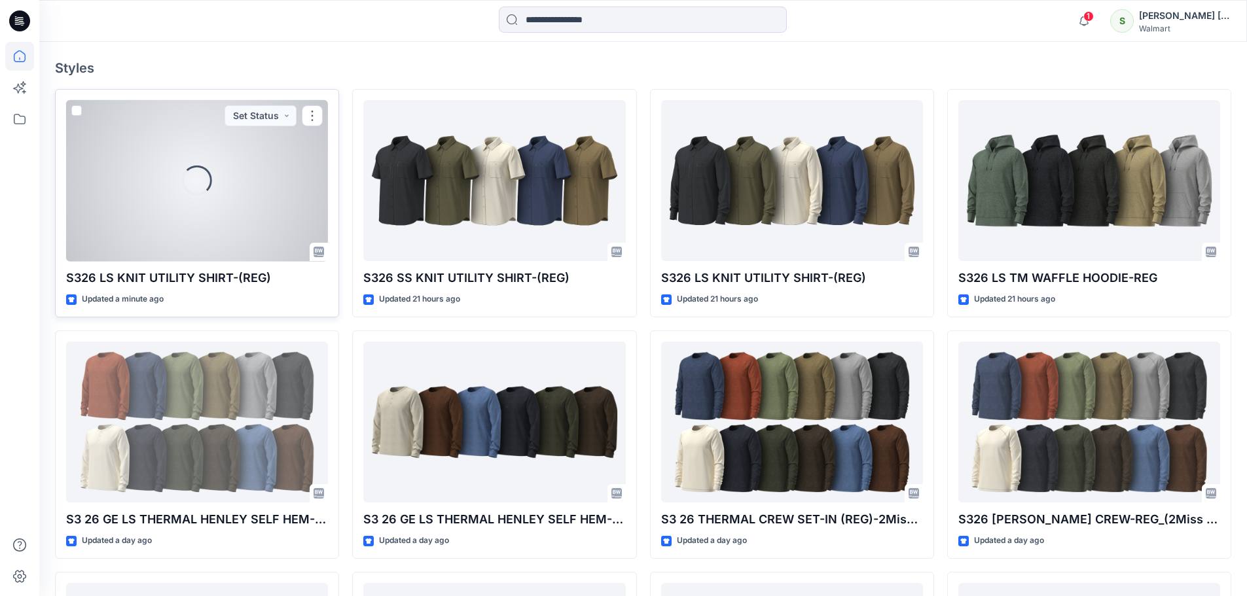
click at [241, 215] on div "Loading..." at bounding box center [197, 181] width 262 height 162
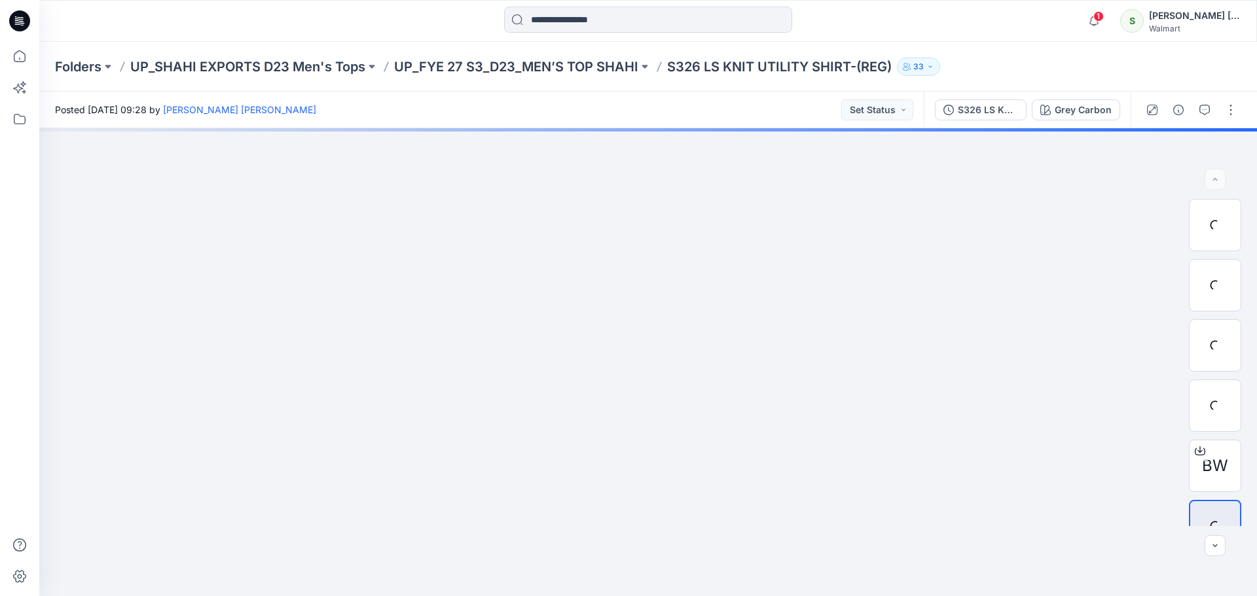
click at [20, 22] on icon at bounding box center [21, 21] width 5 height 1
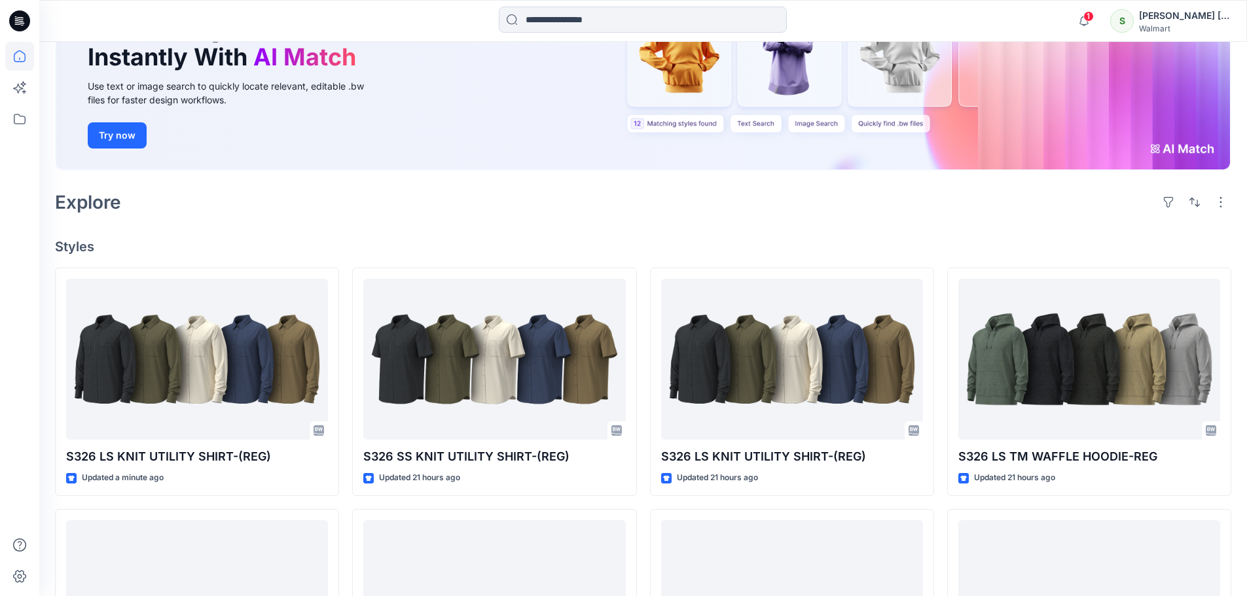
scroll to position [262, 0]
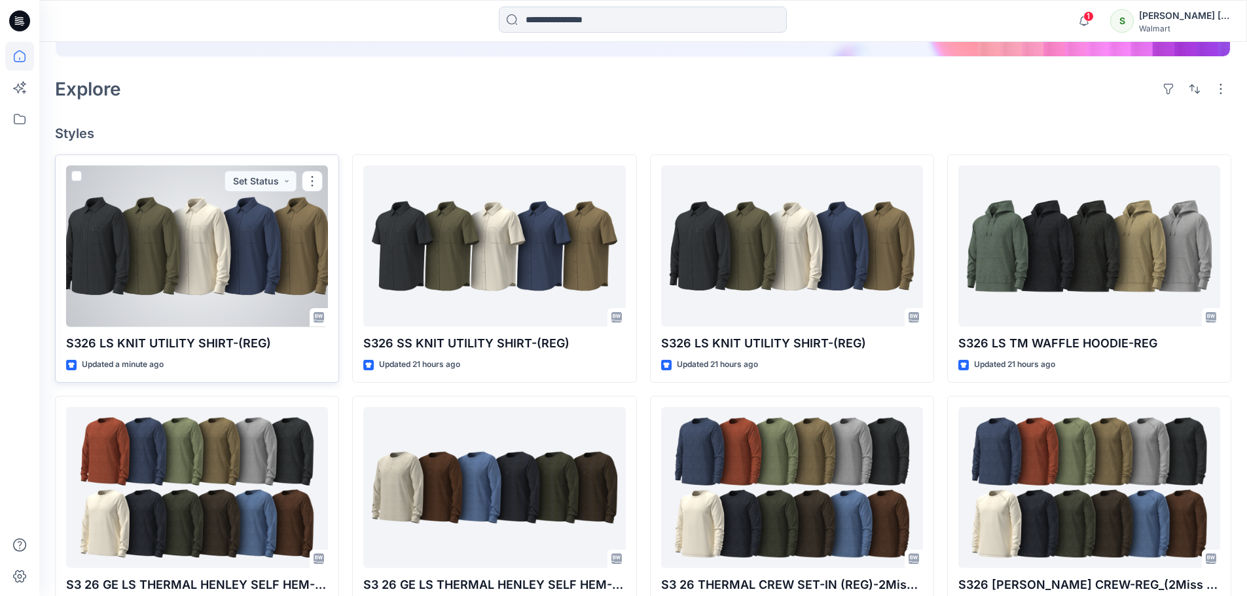
click at [223, 255] on div at bounding box center [197, 247] width 262 height 162
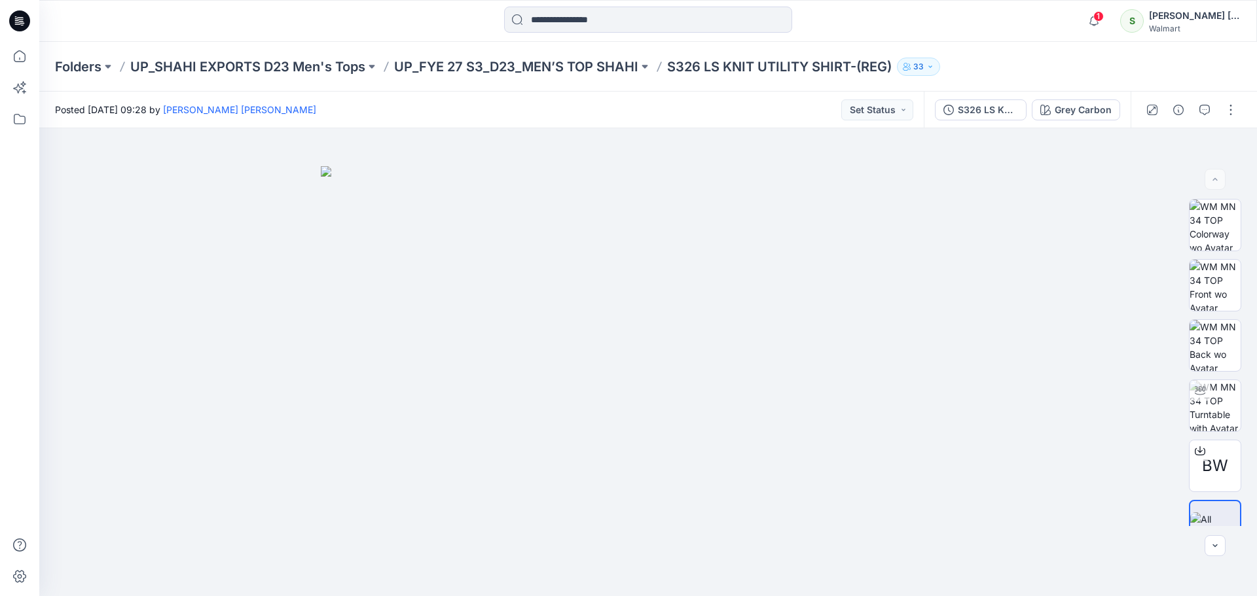
click at [24, 18] on icon at bounding box center [19, 20] width 21 height 21
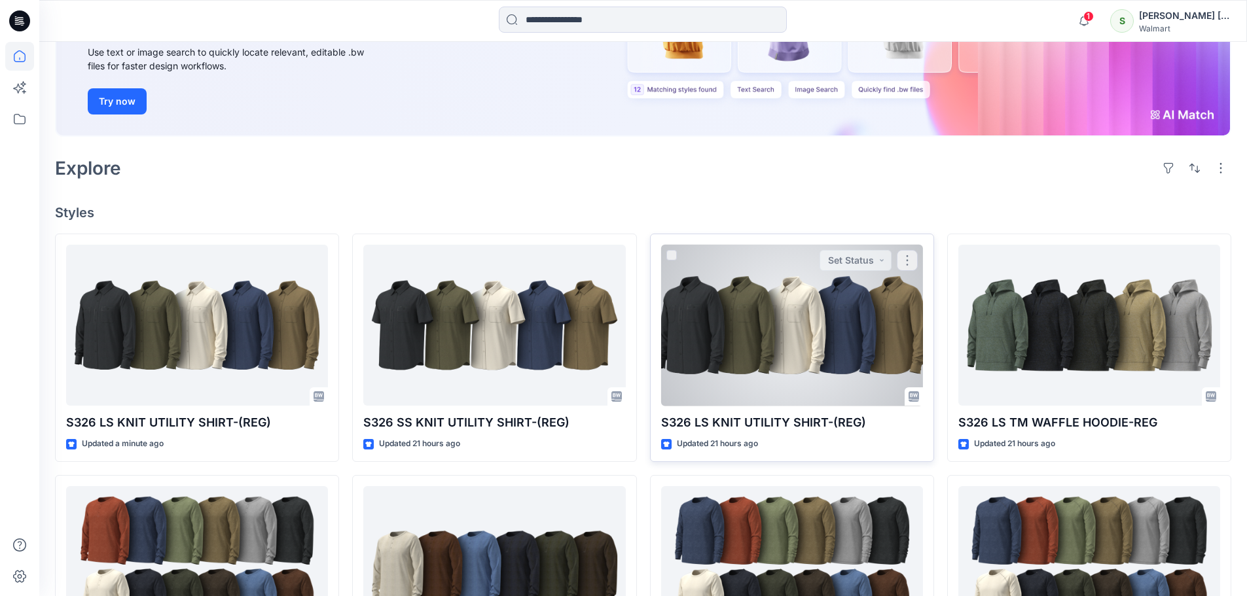
scroll to position [196, 0]
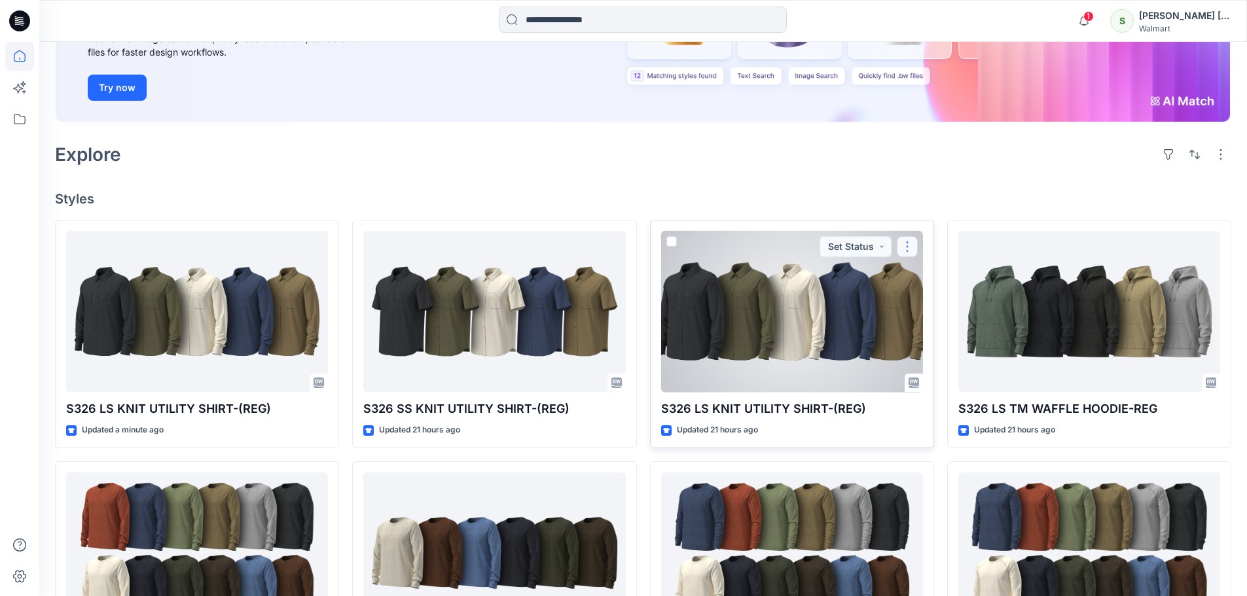
click at [912, 245] on button "button" at bounding box center [907, 246] width 21 height 21
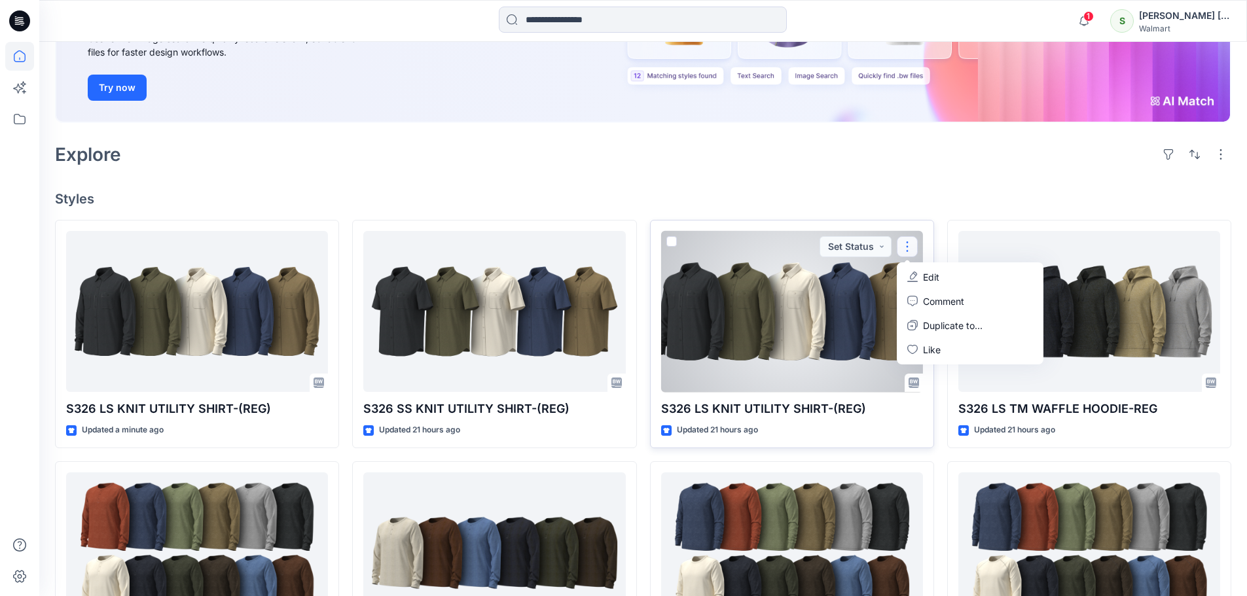
click at [934, 276] on p "Edit" at bounding box center [931, 277] width 16 height 14
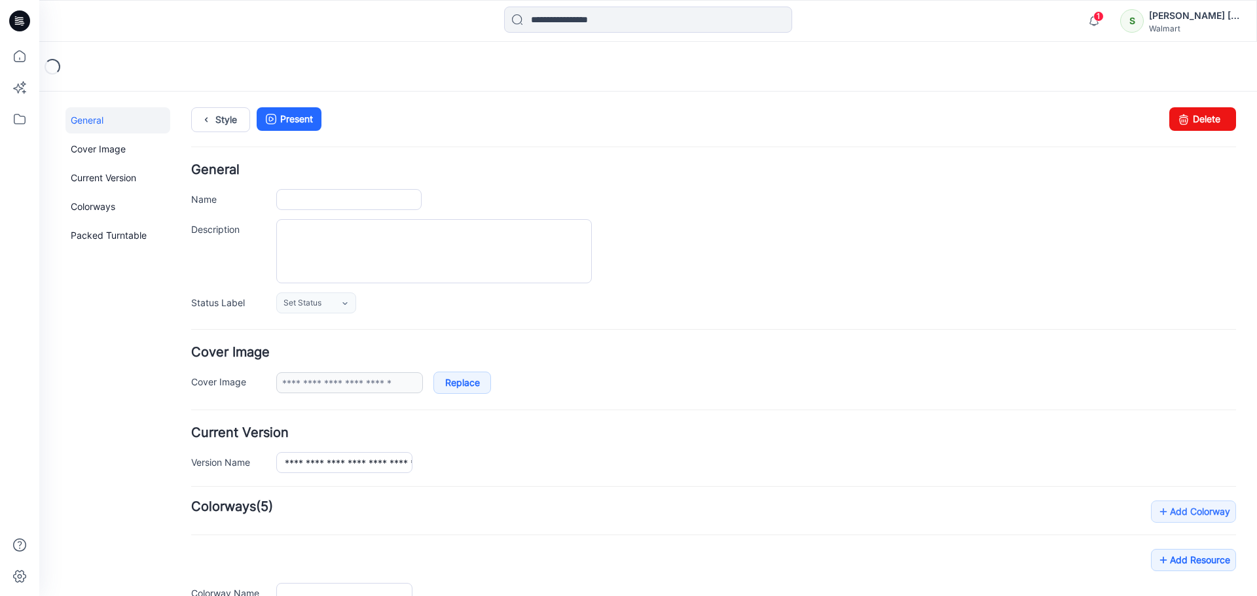
type input "**********"
type textarea "**********"
type input "**********"
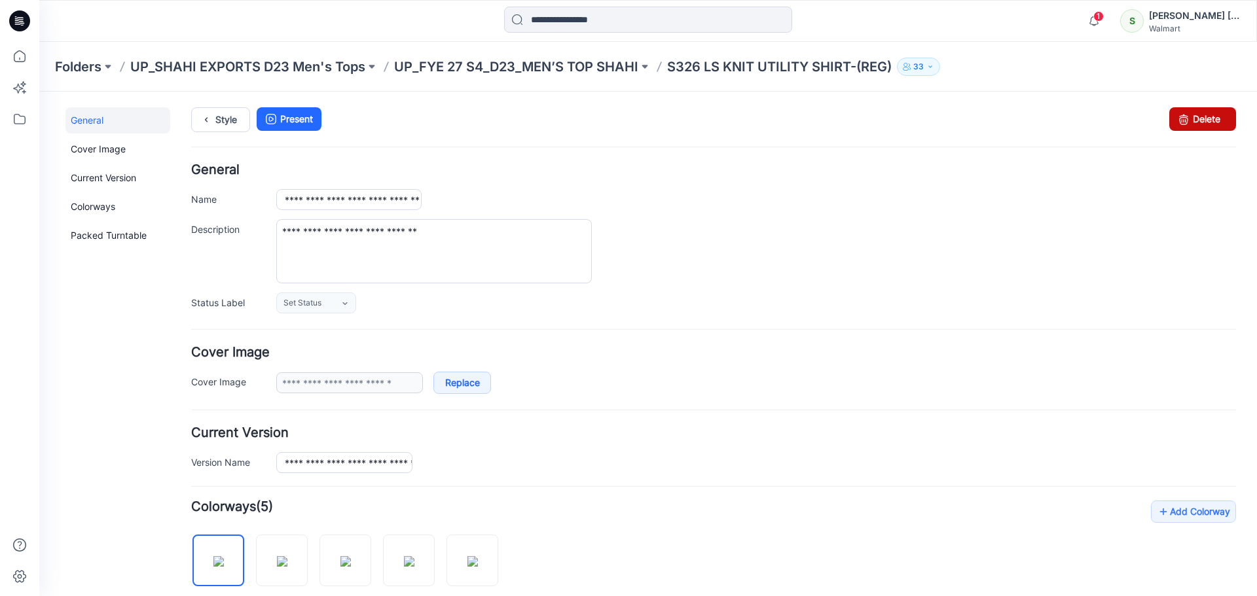
click at [1201, 116] on link "Delete" at bounding box center [1202, 119] width 67 height 24
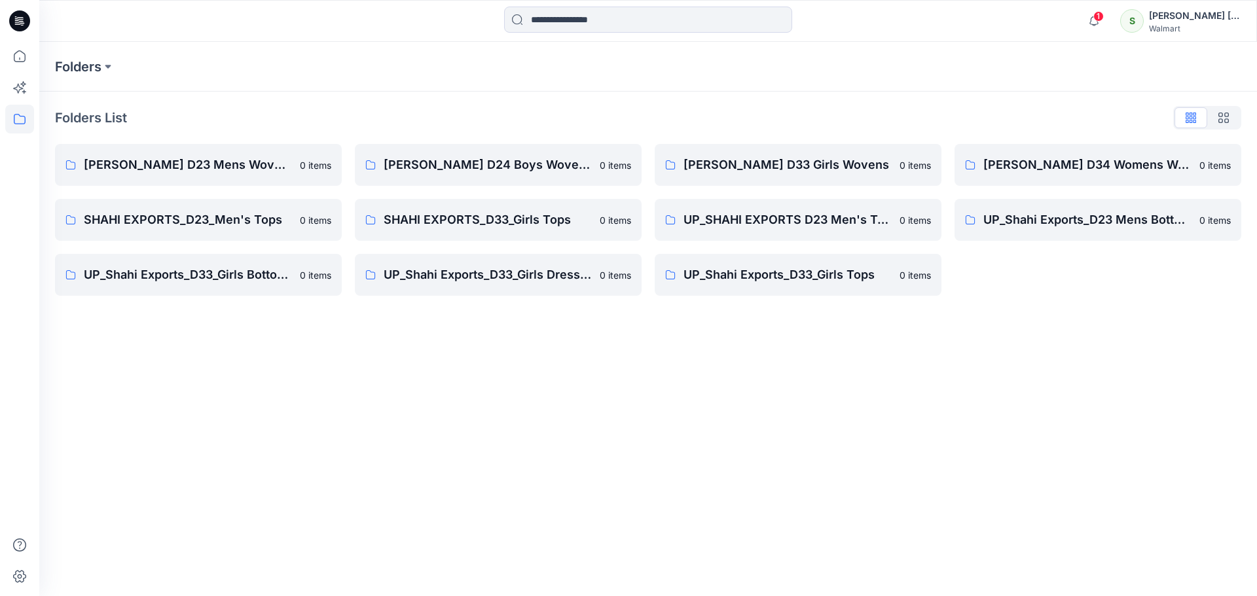
click at [17, 18] on icon at bounding box center [16, 18] width 3 height 1
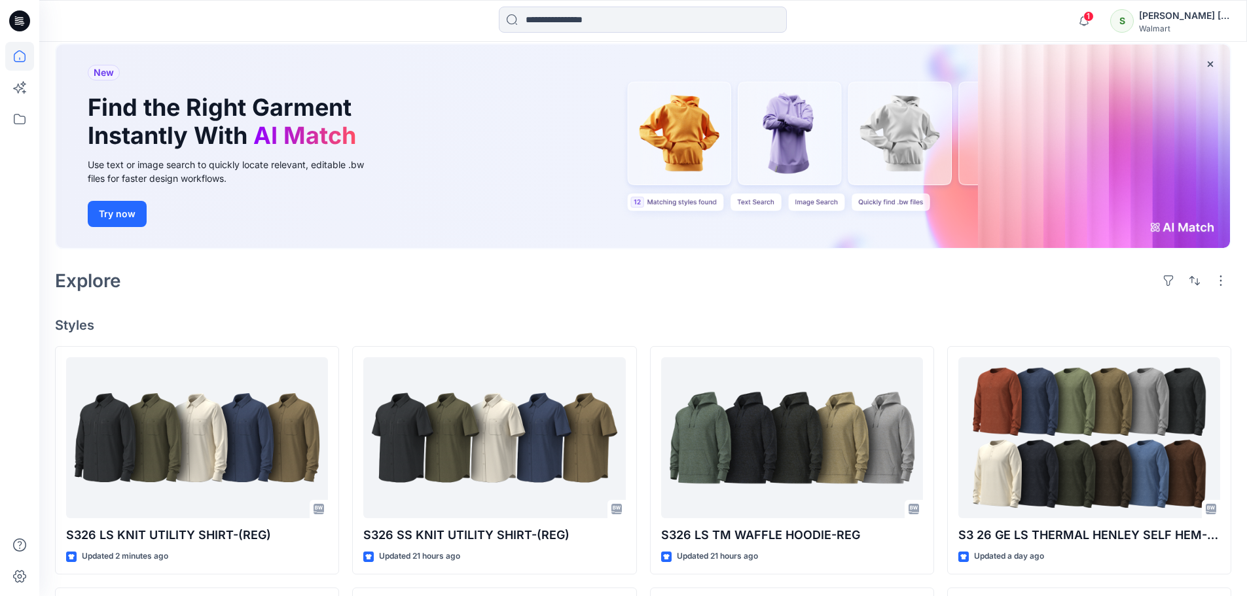
scroll to position [196, 0]
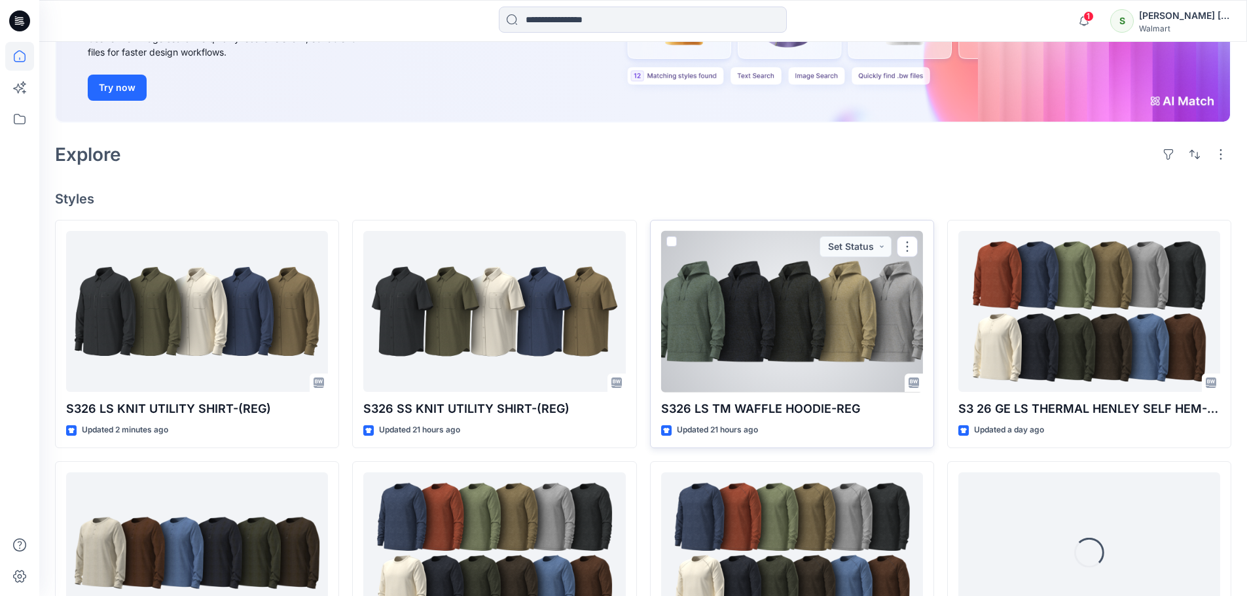
click at [853, 319] on div at bounding box center [792, 312] width 262 height 162
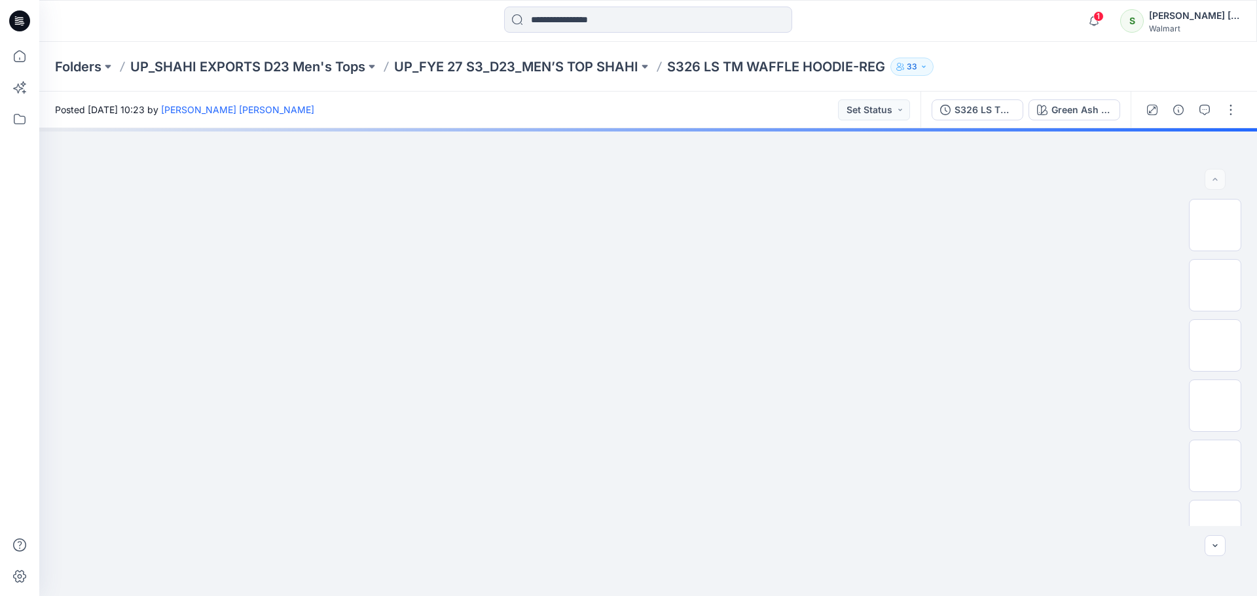
click at [10, 18] on icon at bounding box center [19, 20] width 21 height 21
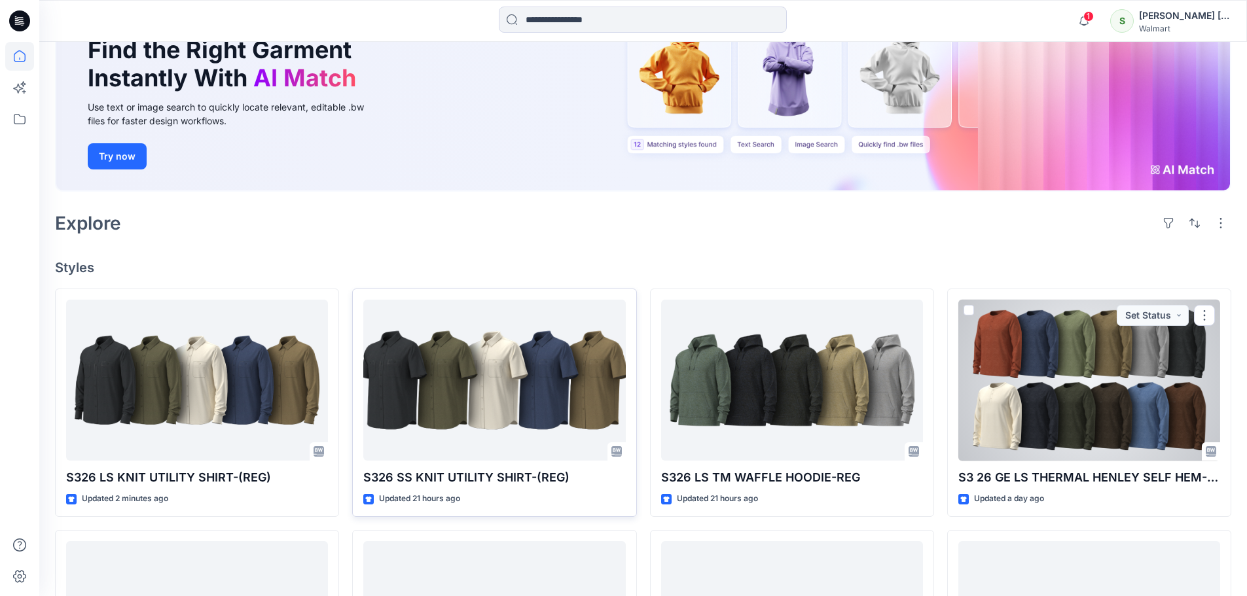
scroll to position [131, 0]
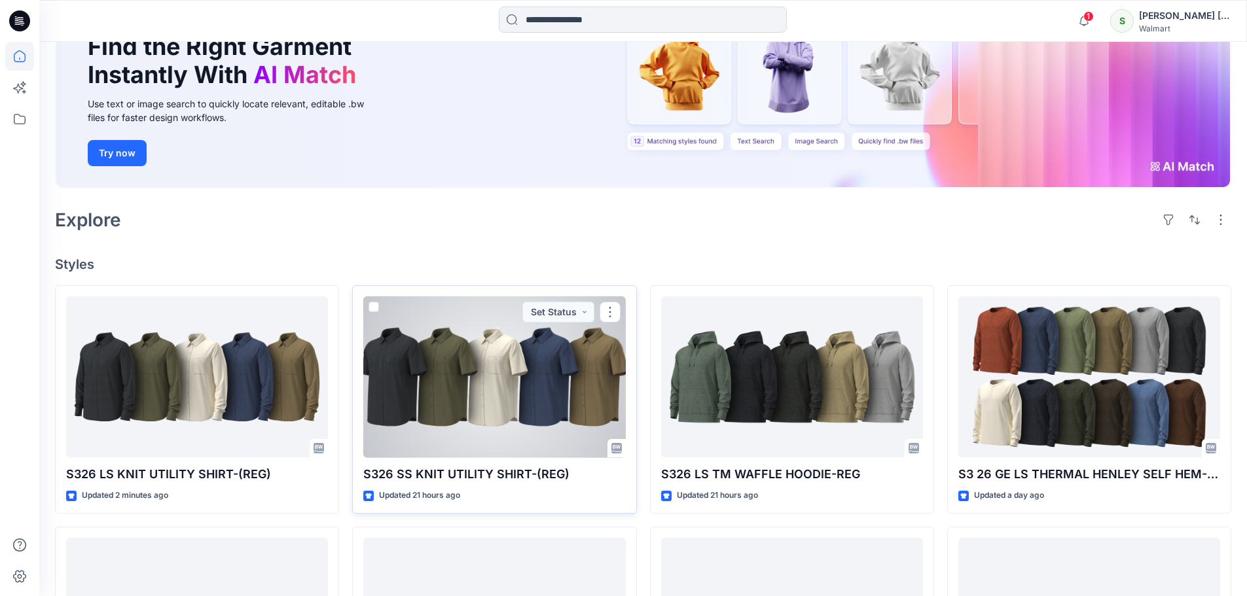
click at [471, 404] on div at bounding box center [494, 378] width 262 height 162
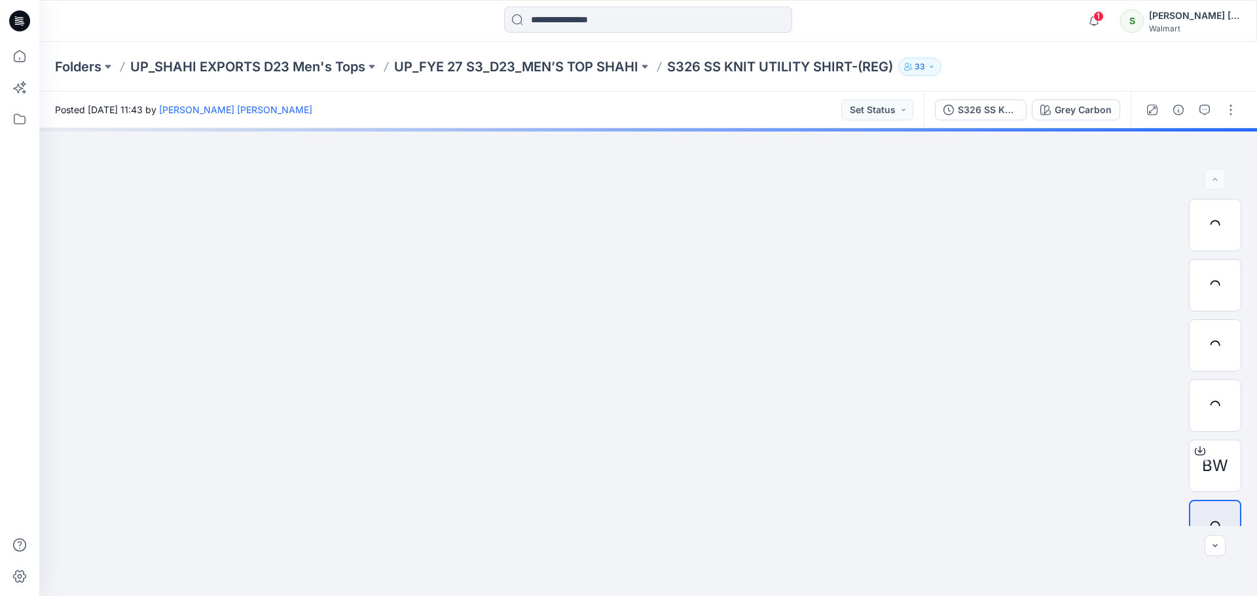
click at [24, 14] on icon at bounding box center [19, 20] width 21 height 21
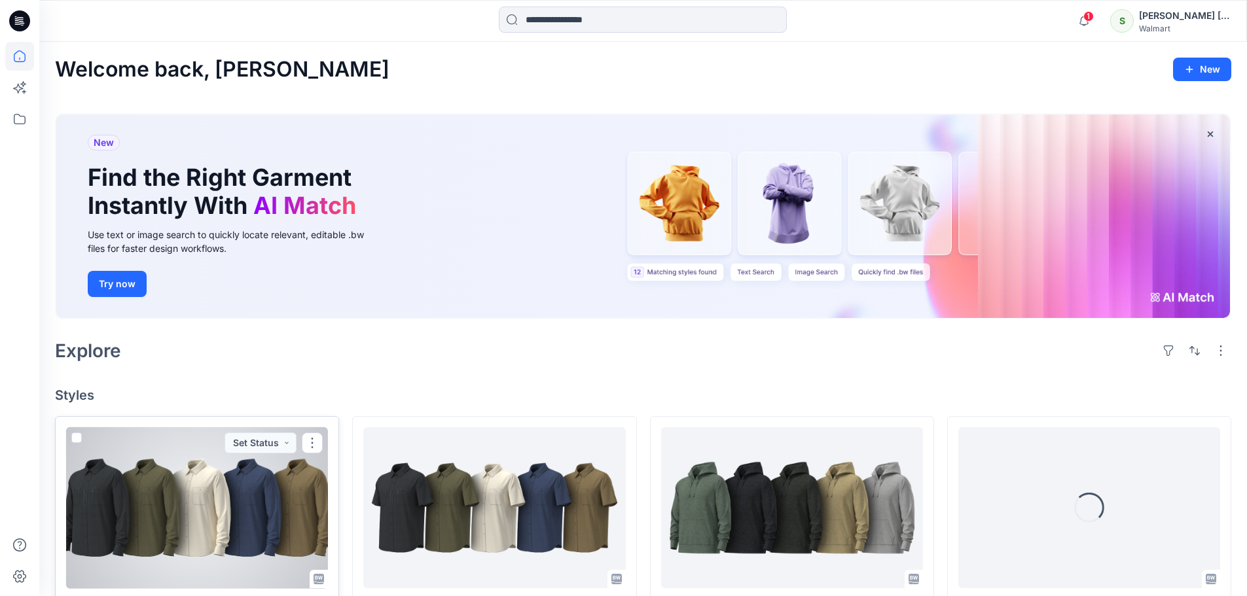
click at [209, 528] on div at bounding box center [197, 508] width 262 height 162
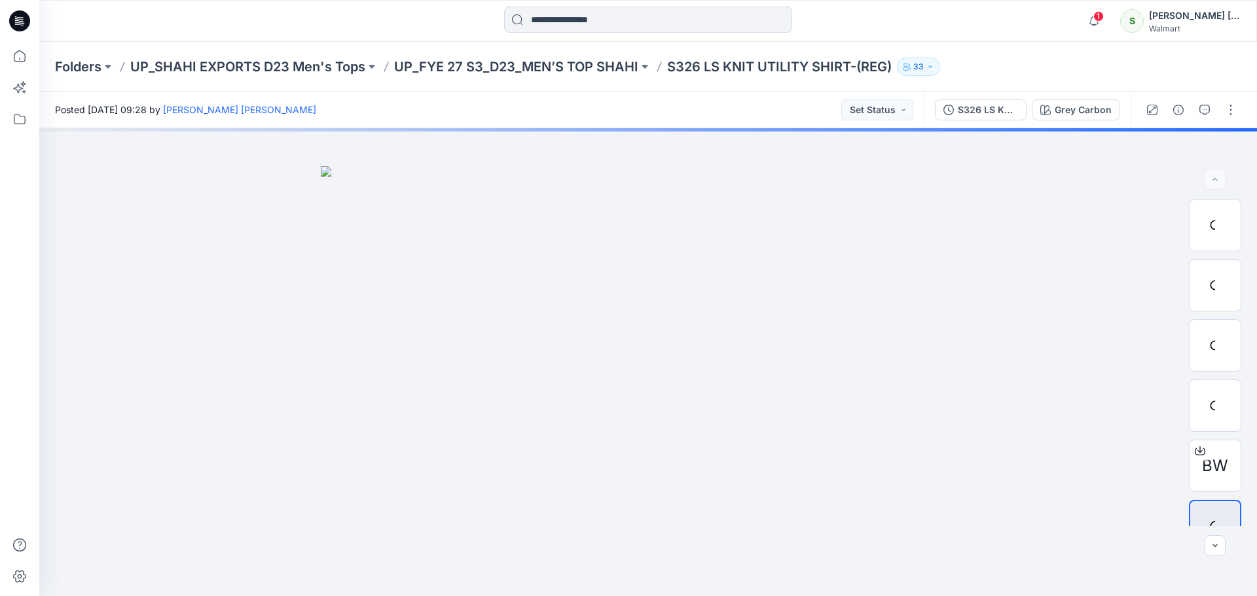
click at [19, 20] on icon at bounding box center [21, 19] width 6 height 1
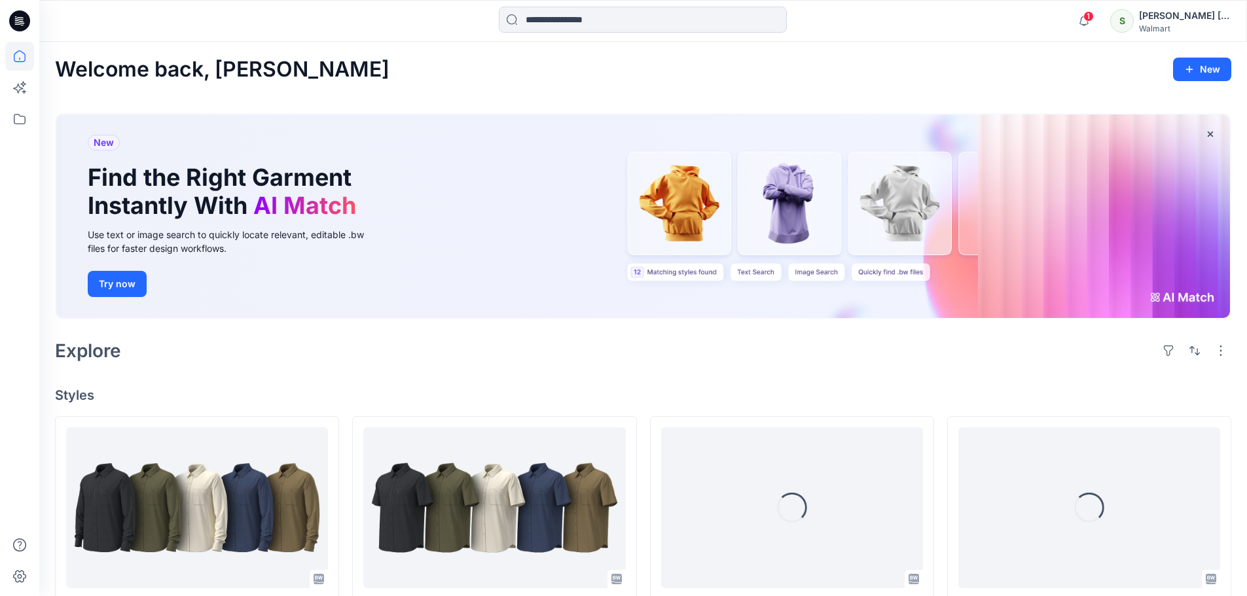
scroll to position [327, 0]
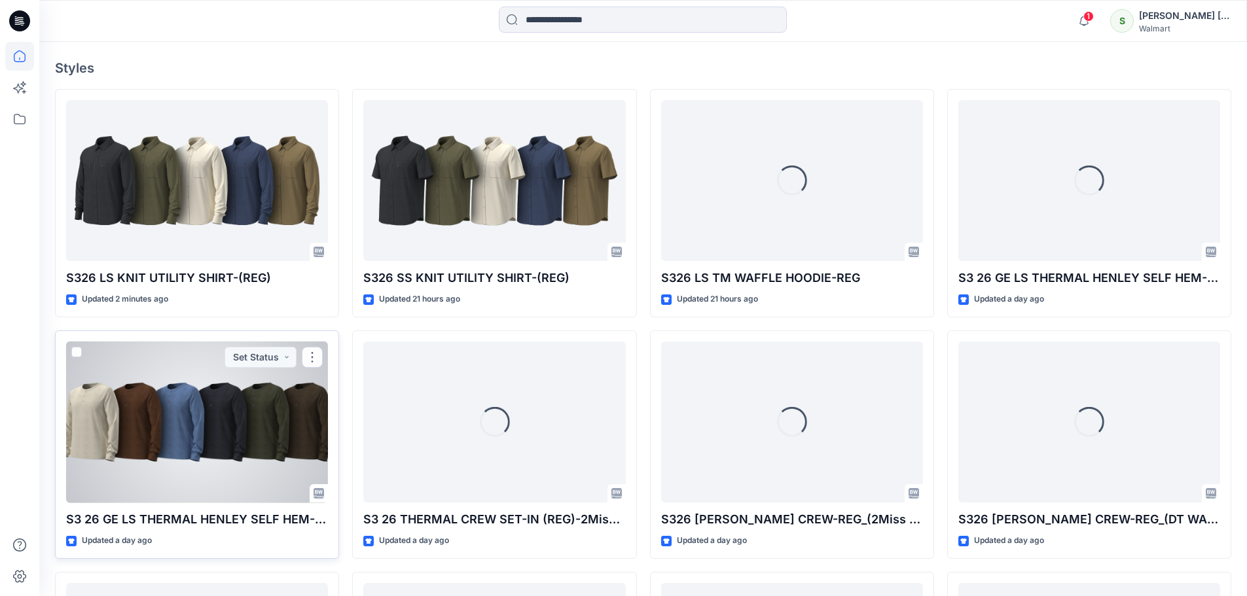
click at [268, 468] on div at bounding box center [197, 423] width 262 height 162
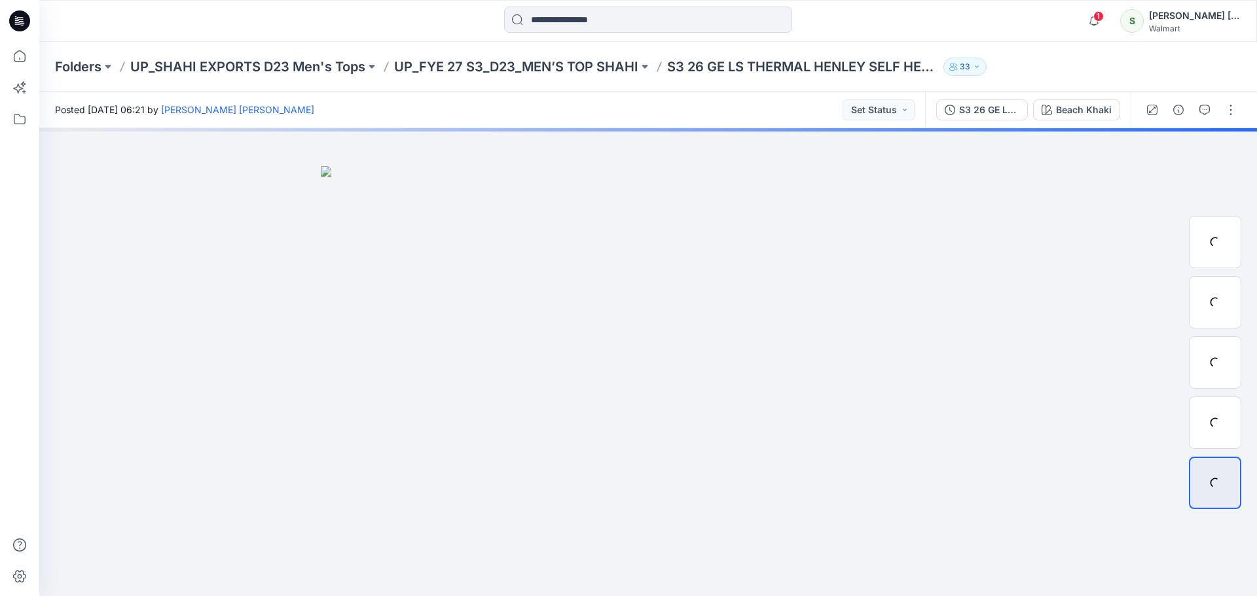
click at [16, 22] on icon at bounding box center [19, 20] width 21 height 21
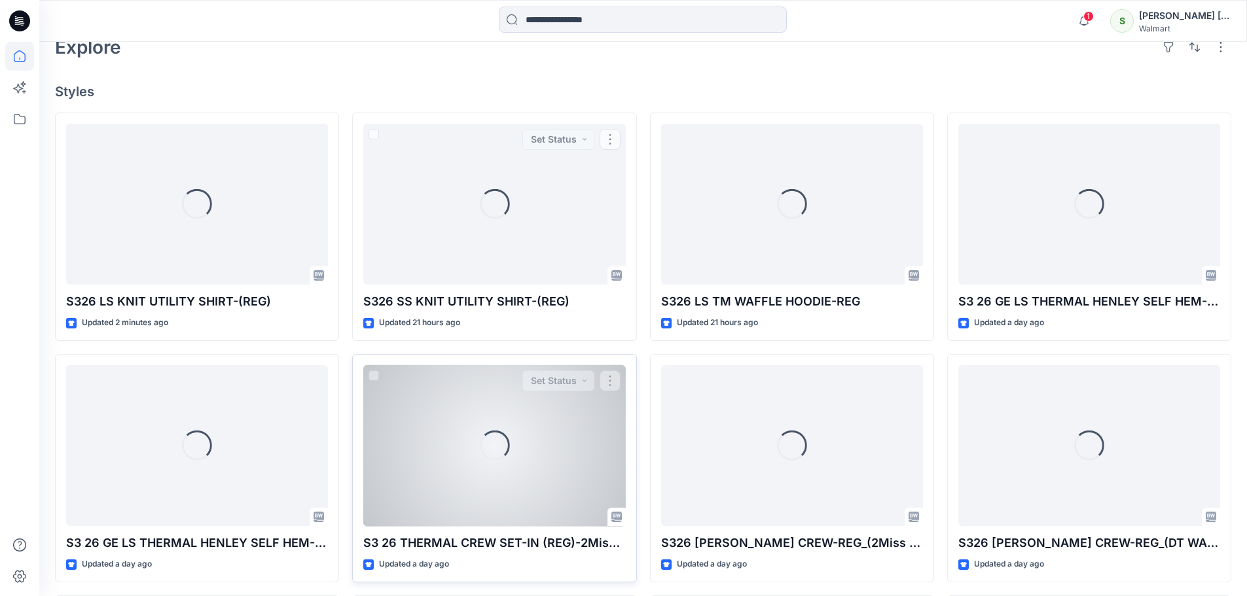
scroll to position [393, 0]
